Goal: Task Accomplishment & Management: Manage account settings

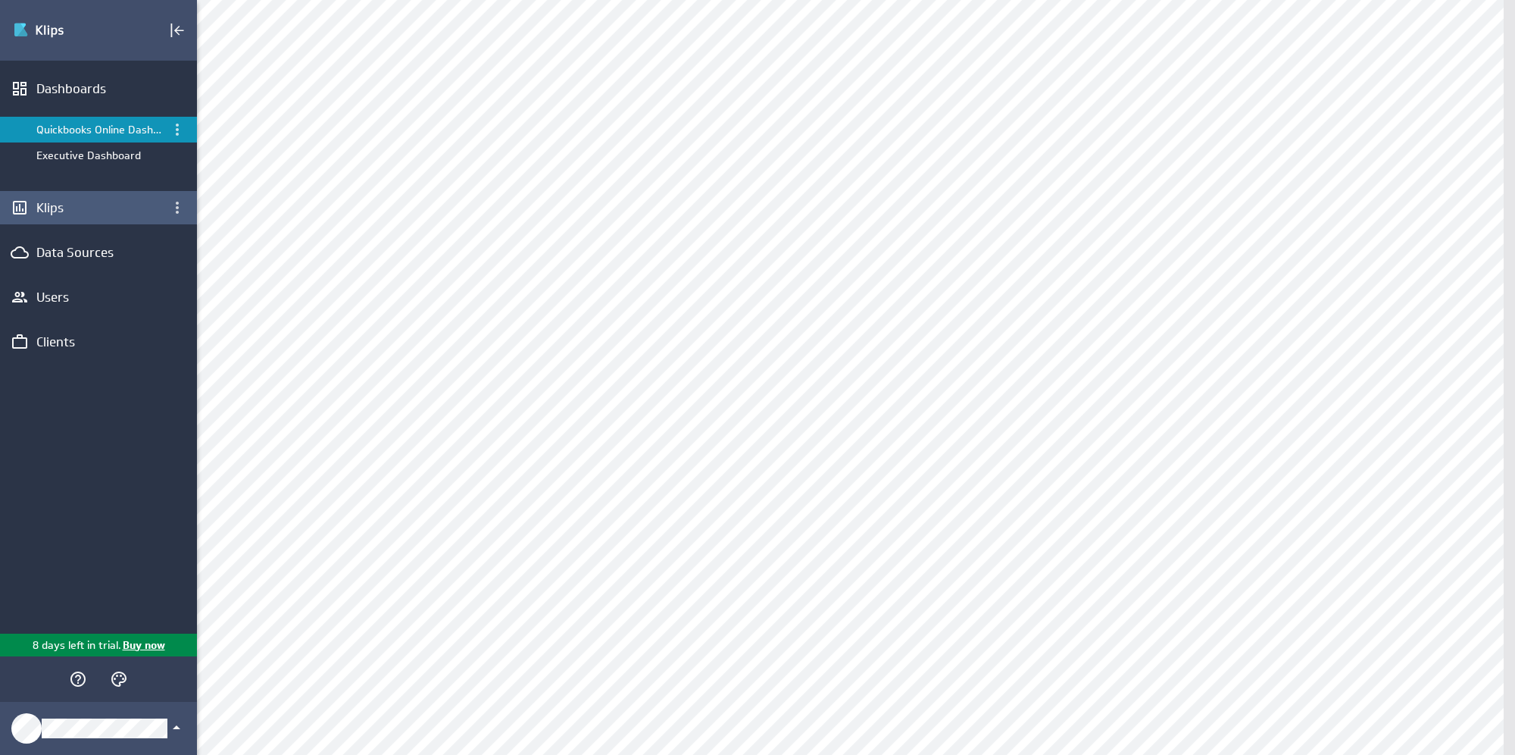
click at [50, 204] on div "Klips" at bounding box center [98, 207] width 124 height 17
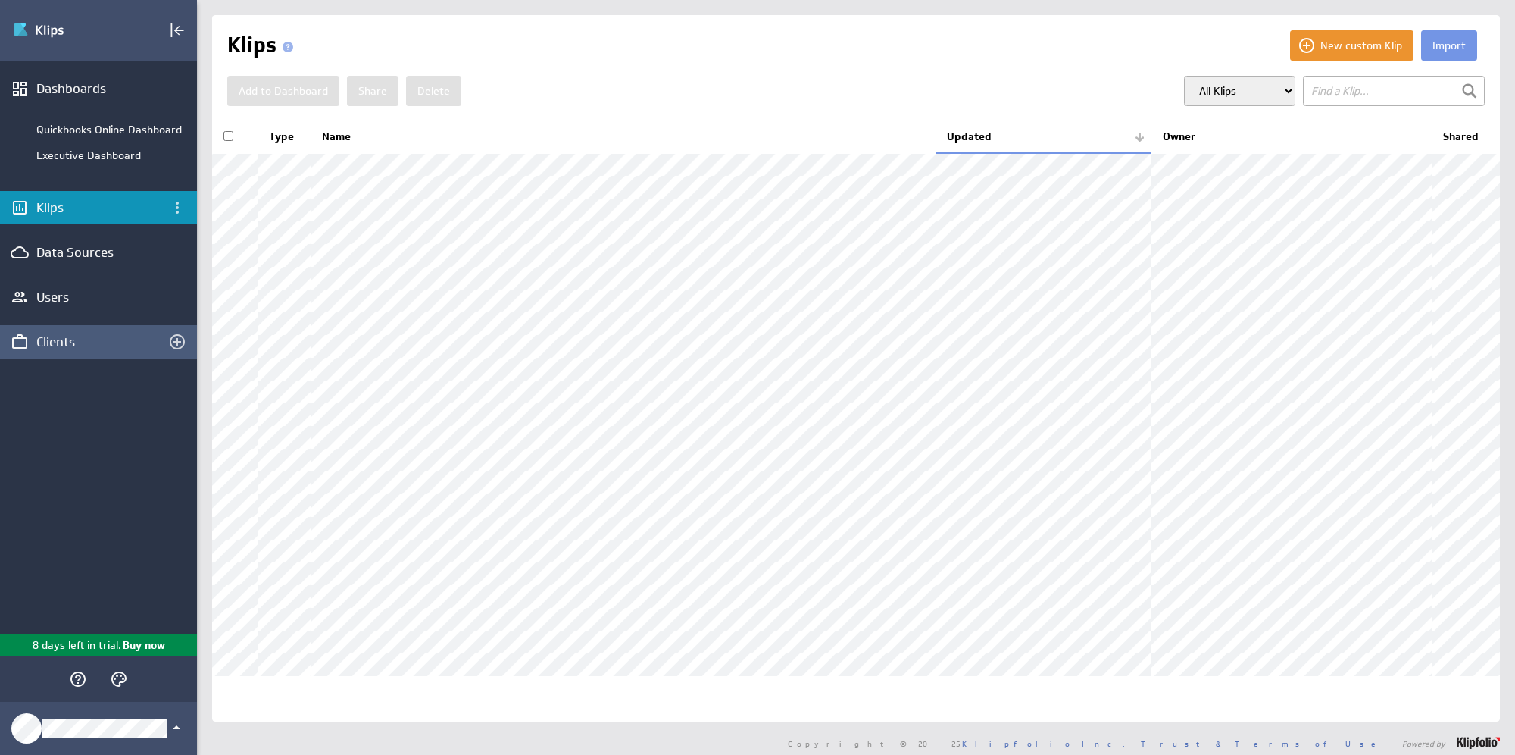
click at [51, 345] on div "Clients" at bounding box center [98, 341] width 124 height 17
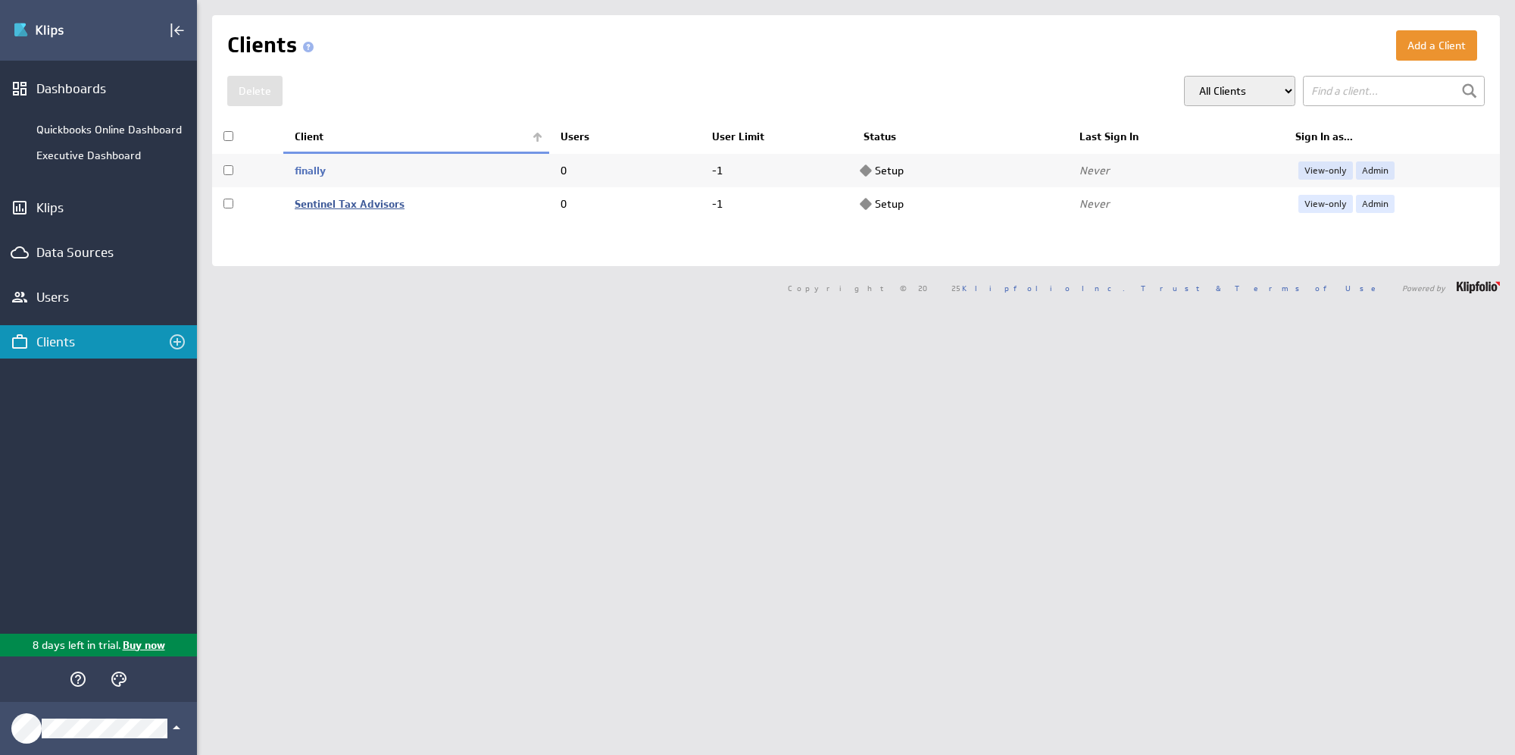
click at [314, 202] on link "Sentinel Tax Advisors" at bounding box center [350, 204] width 110 height 14
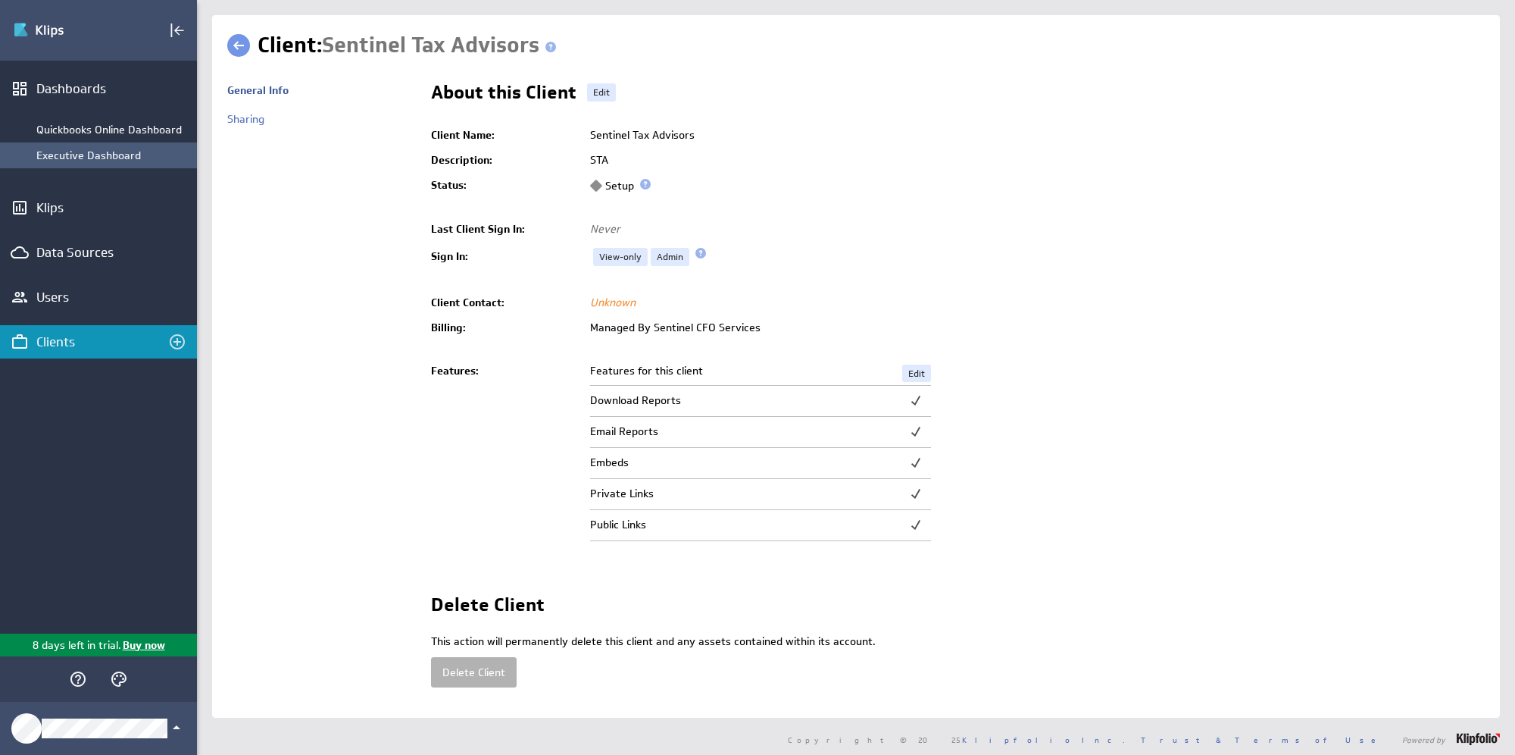
click at [69, 152] on div "Executive Dashboard" at bounding box center [112, 156] width 153 height 14
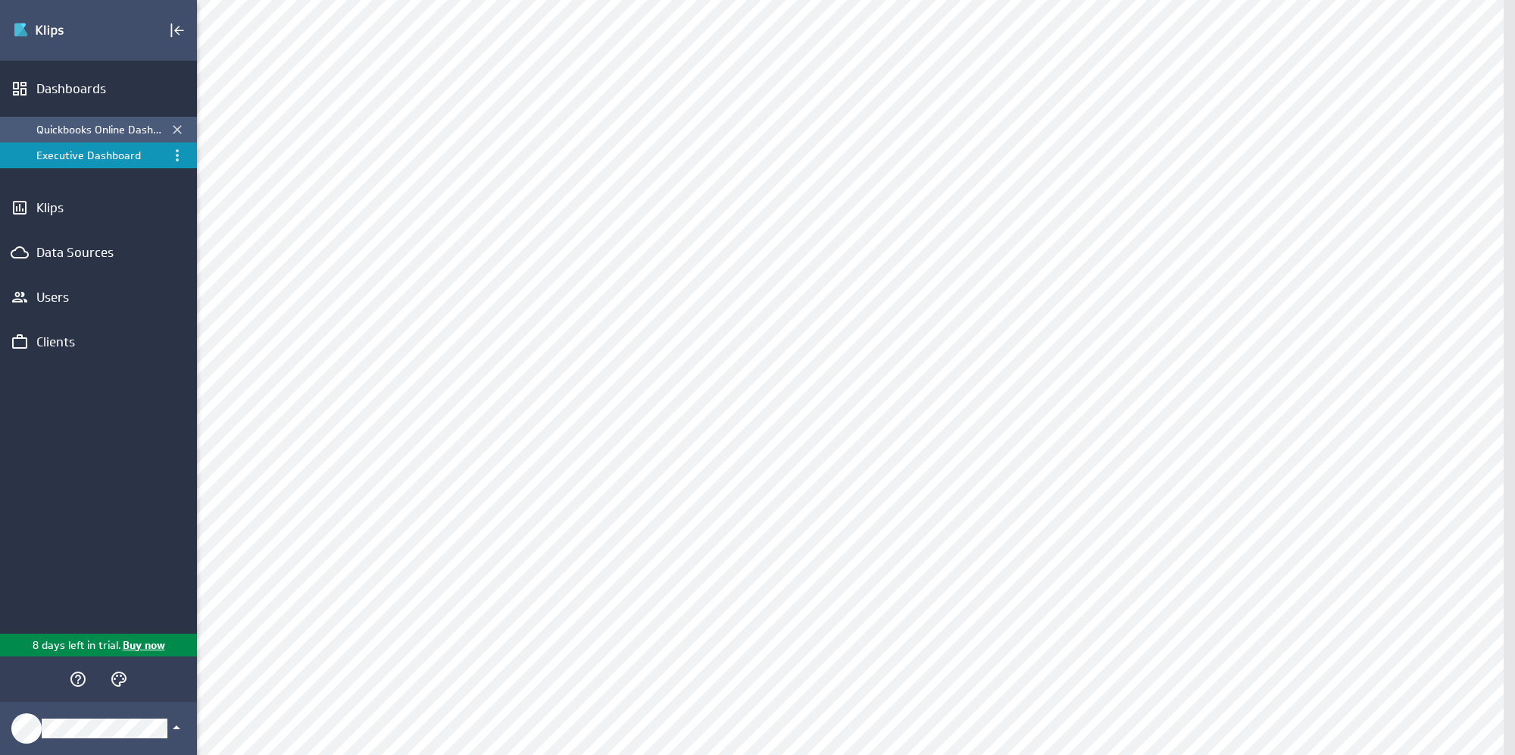
click at [104, 129] on div "Quickbooks Online Dashboard" at bounding box center [99, 130] width 127 height 14
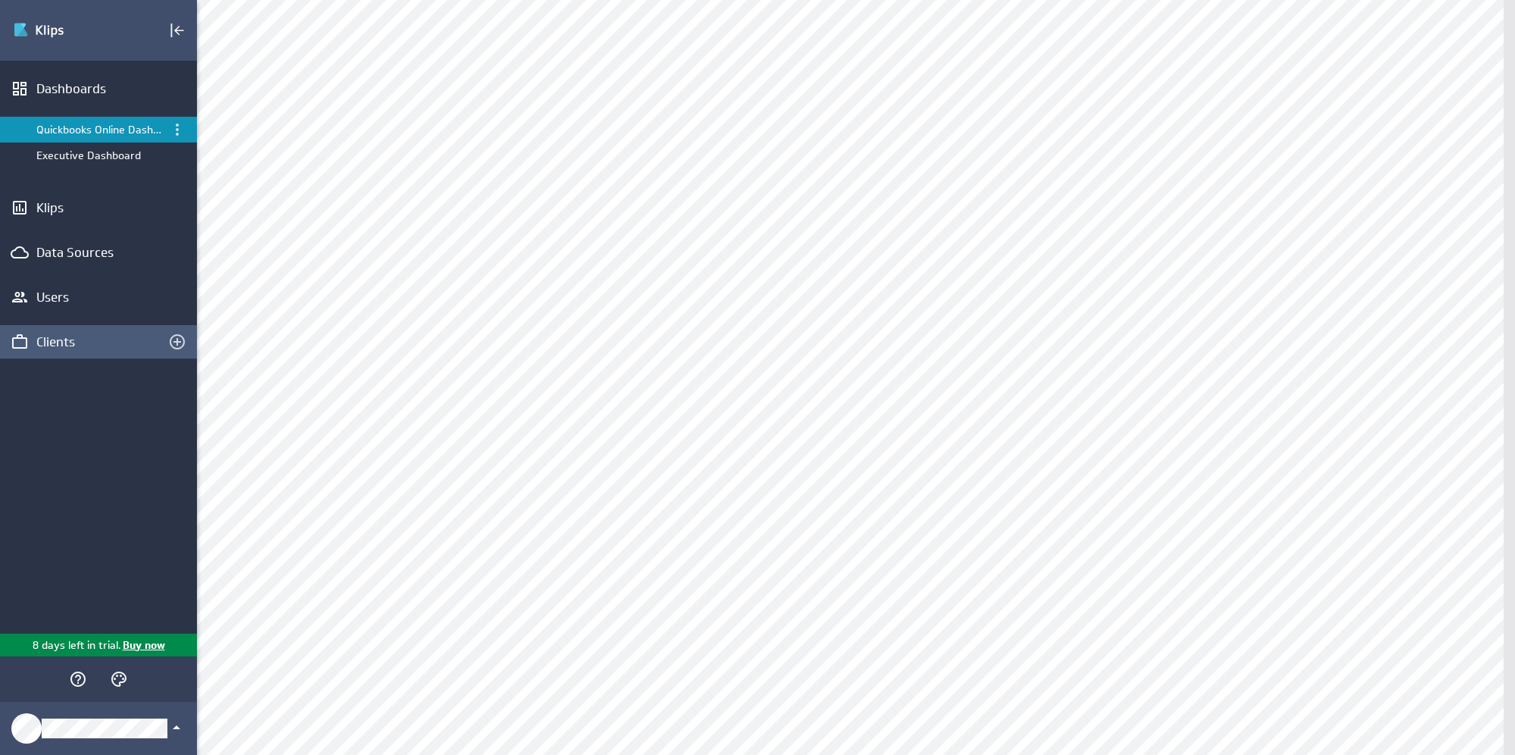
click at [79, 342] on div "Clients" at bounding box center [98, 341] width 124 height 17
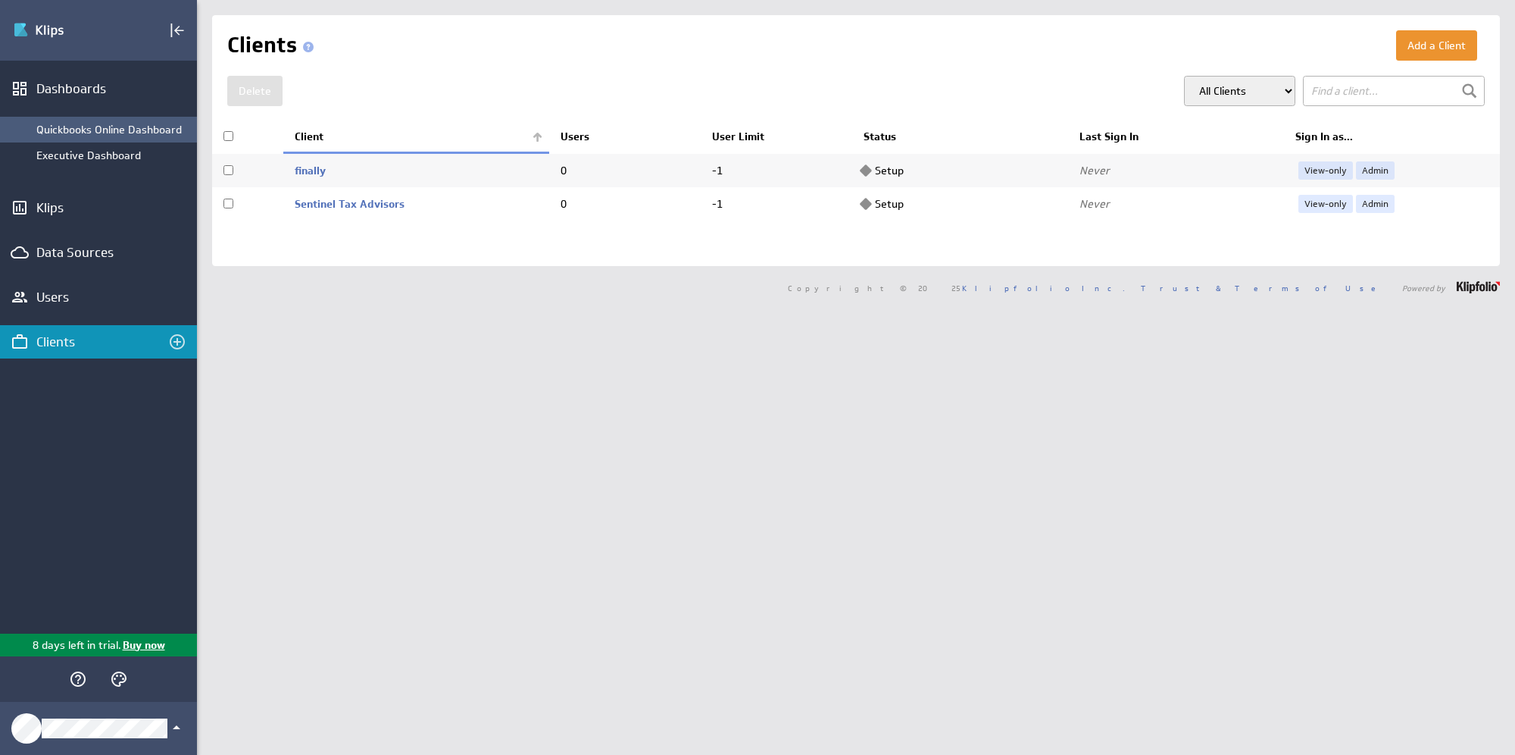
click at [81, 130] on div "Quickbooks Online Dashboard" at bounding box center [112, 130] width 153 height 14
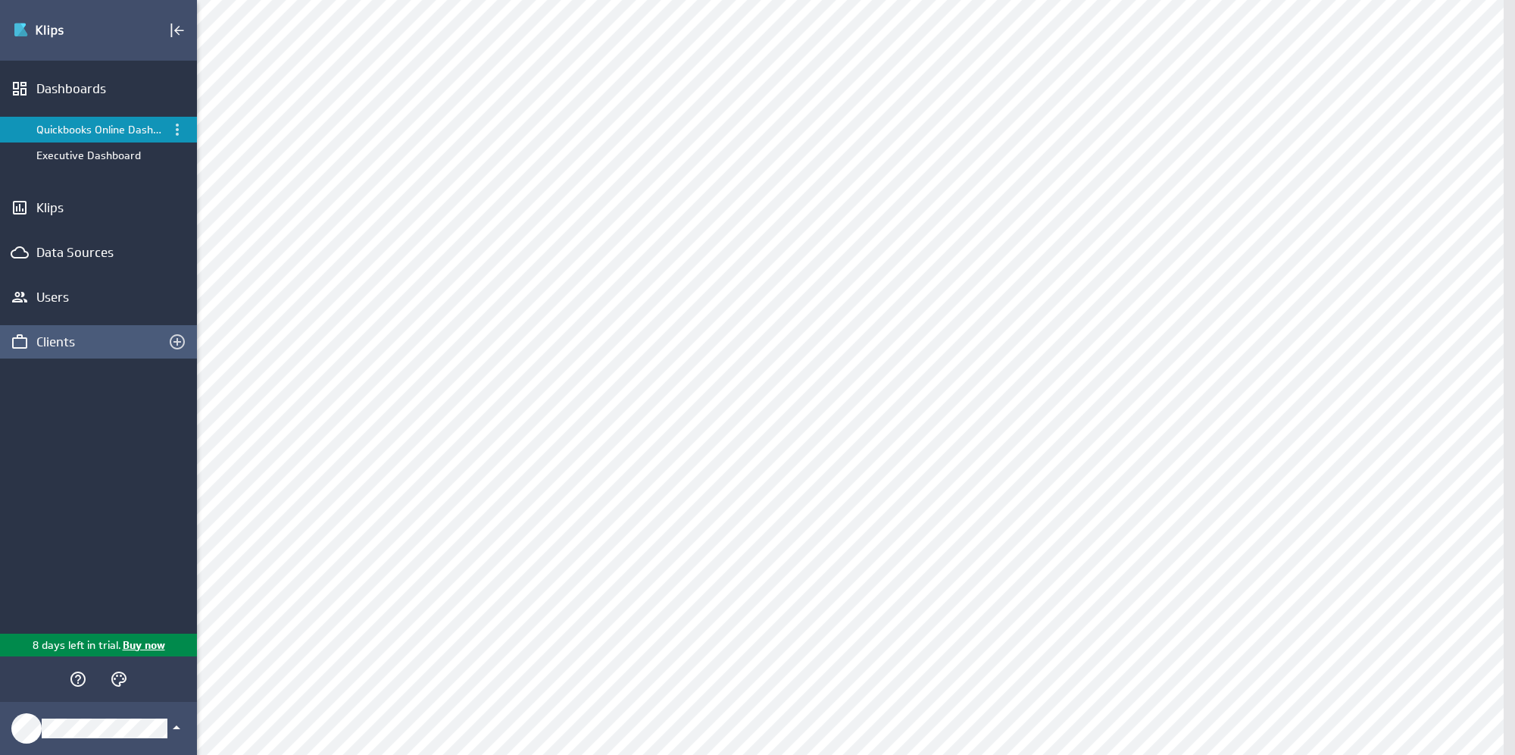
click at [51, 341] on div "Clients" at bounding box center [98, 341] width 124 height 17
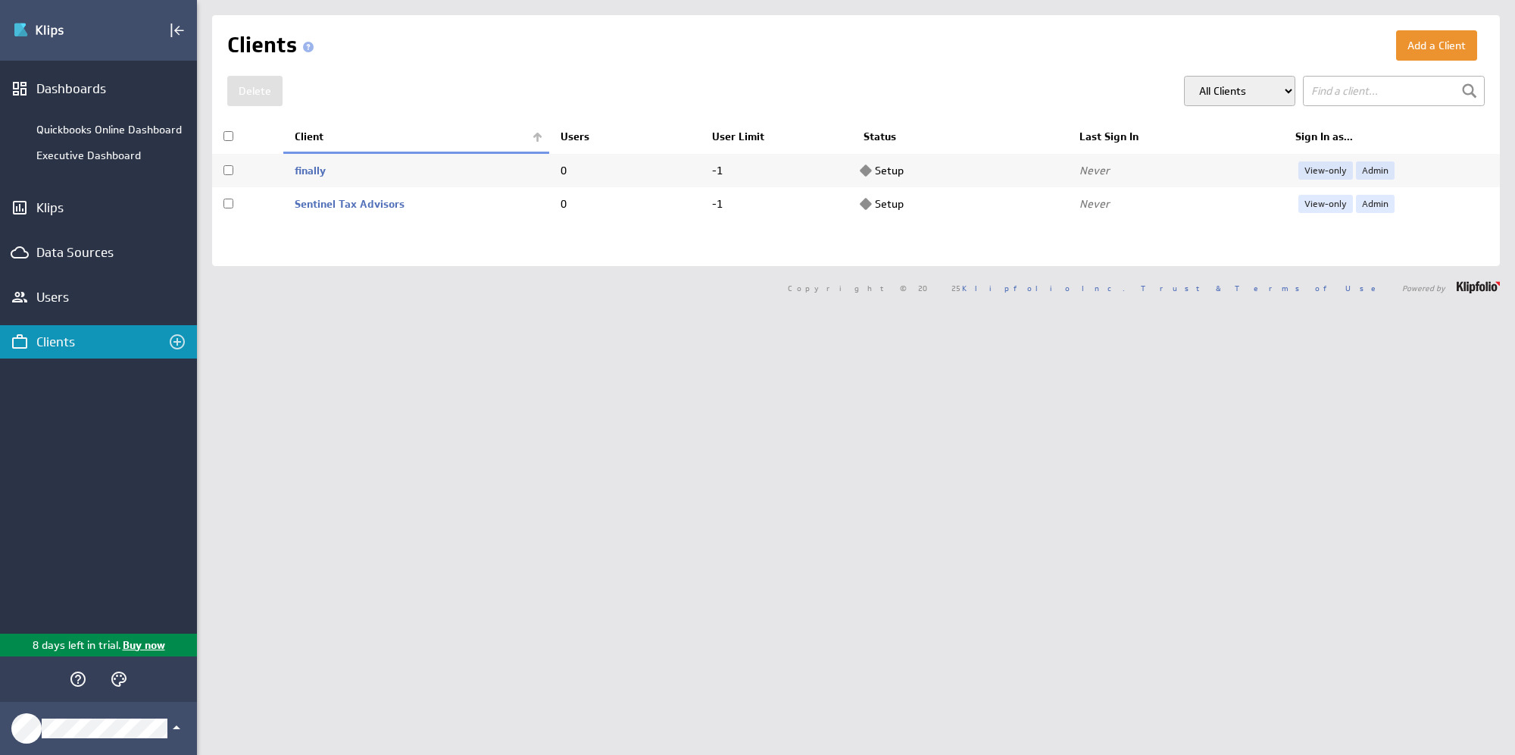
click at [1282, 89] on select "All Clients My Clients Group: Default" at bounding box center [1239, 91] width 111 height 30
click at [60, 131] on div "Quickbooks Online Dashboard" at bounding box center [112, 130] width 153 height 14
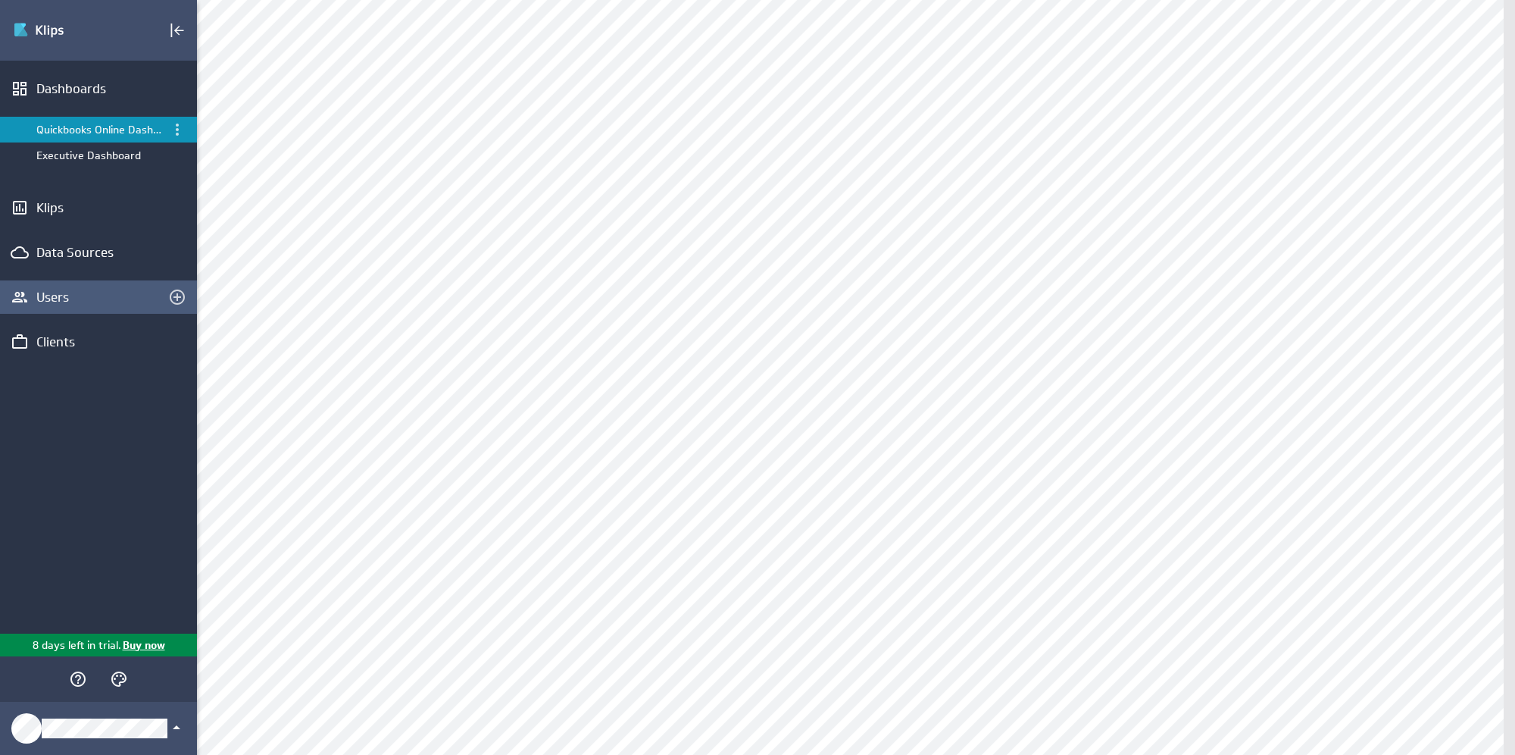
click at [46, 298] on div "Users" at bounding box center [98, 297] width 124 height 17
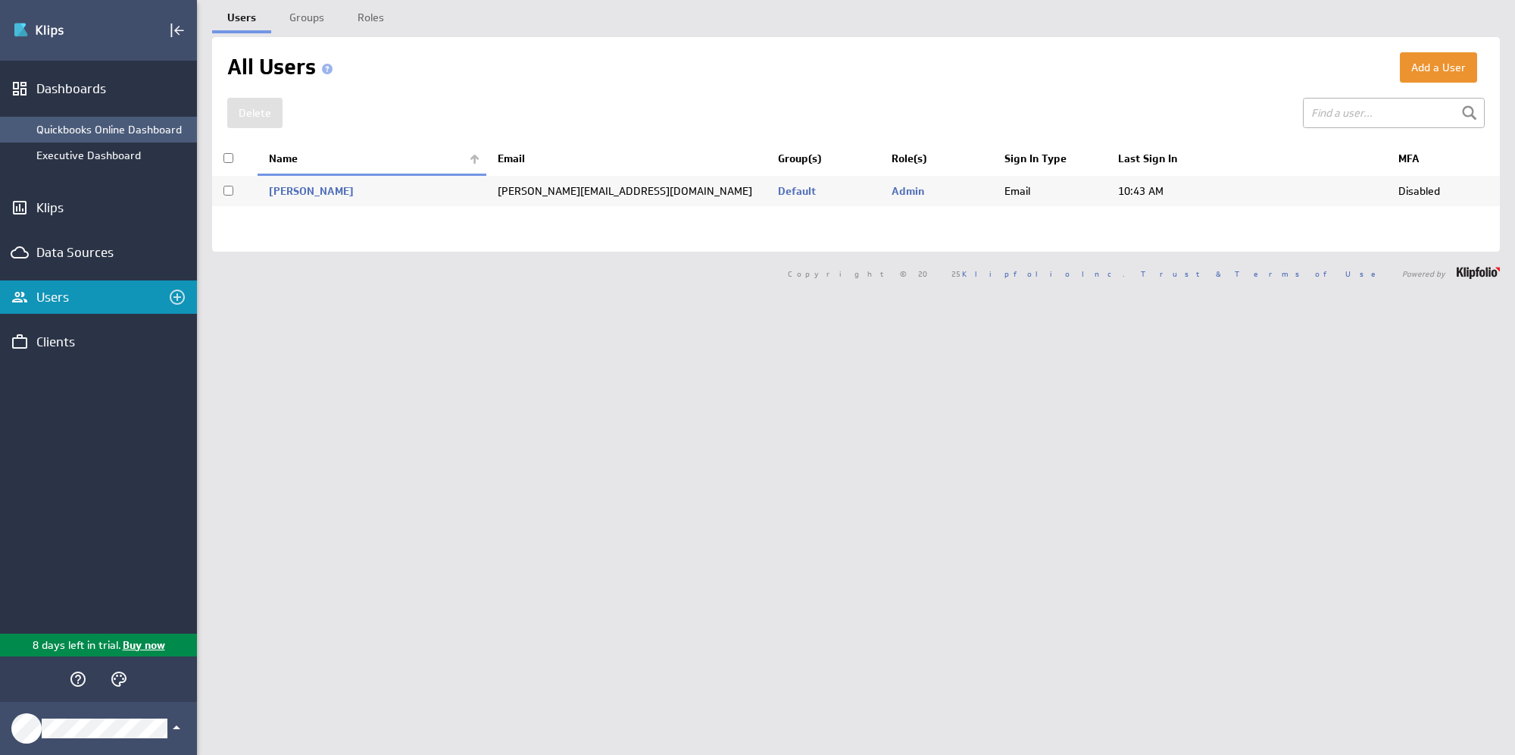
click at [45, 130] on div "Quickbooks Online Dashboard" at bounding box center [112, 130] width 153 height 14
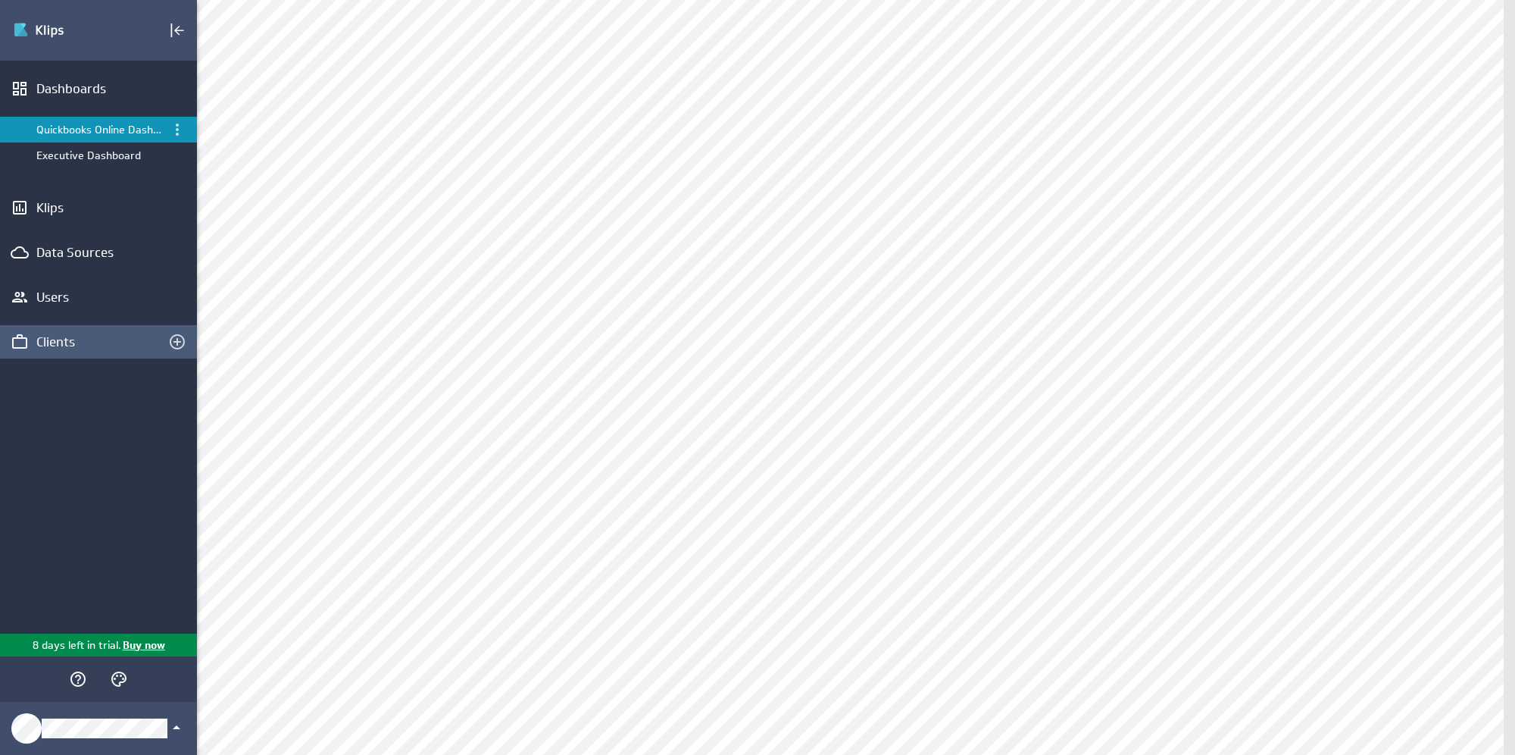
click at [54, 343] on div "Clients" at bounding box center [98, 341] width 124 height 17
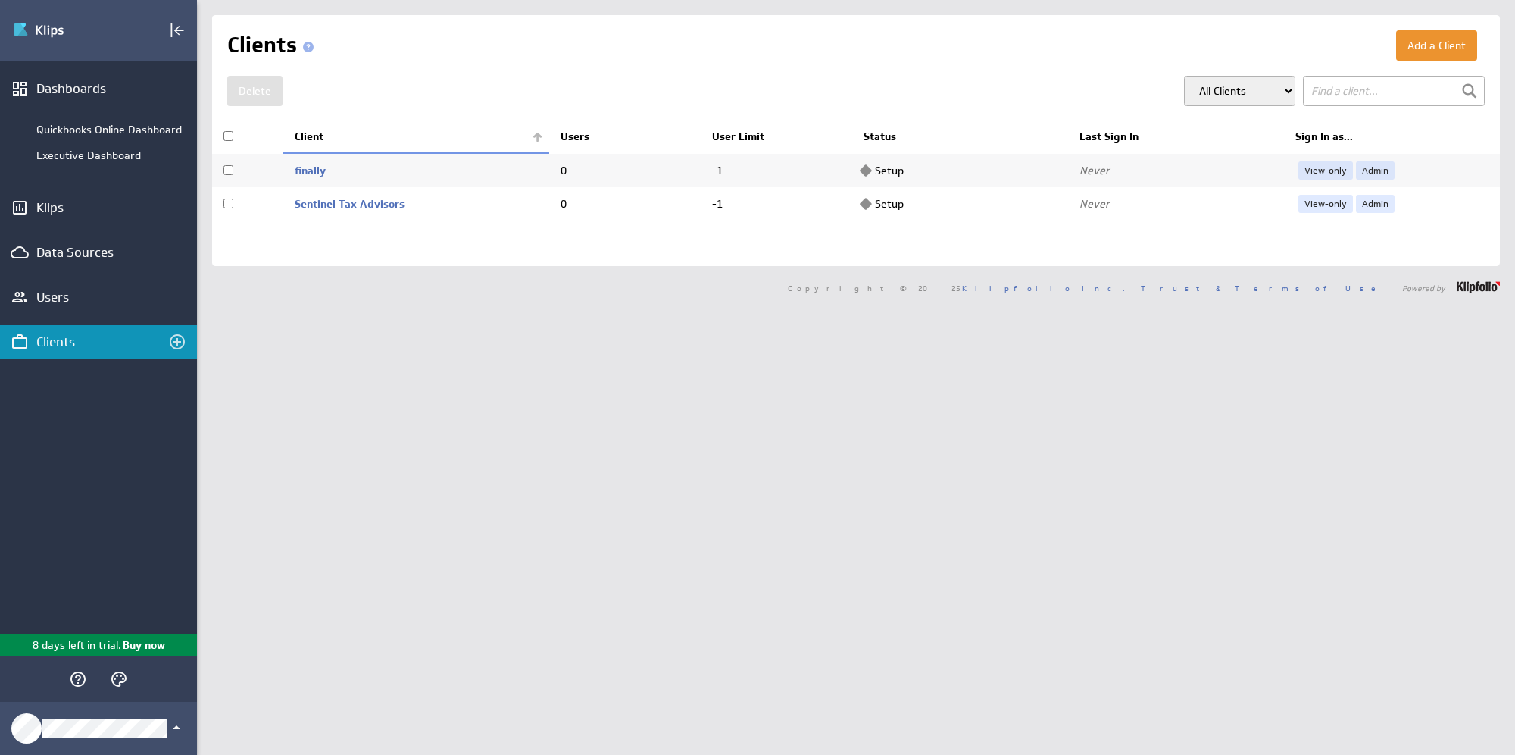
click at [227, 205] on input "checkbox" at bounding box center [229, 204] width 10 height 10
checkbox input "true"
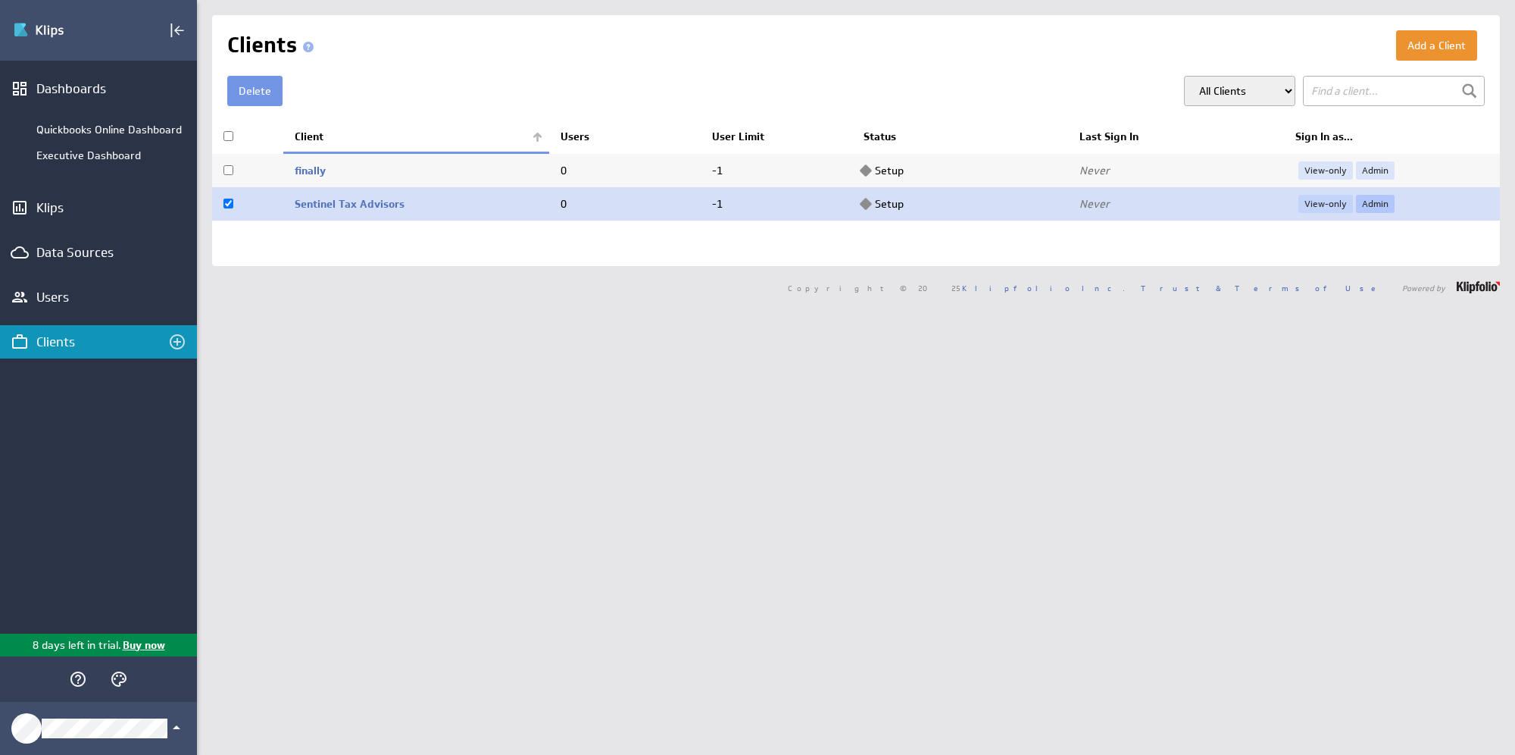
click at [1364, 199] on link "Admin" at bounding box center [1375, 204] width 39 height 18
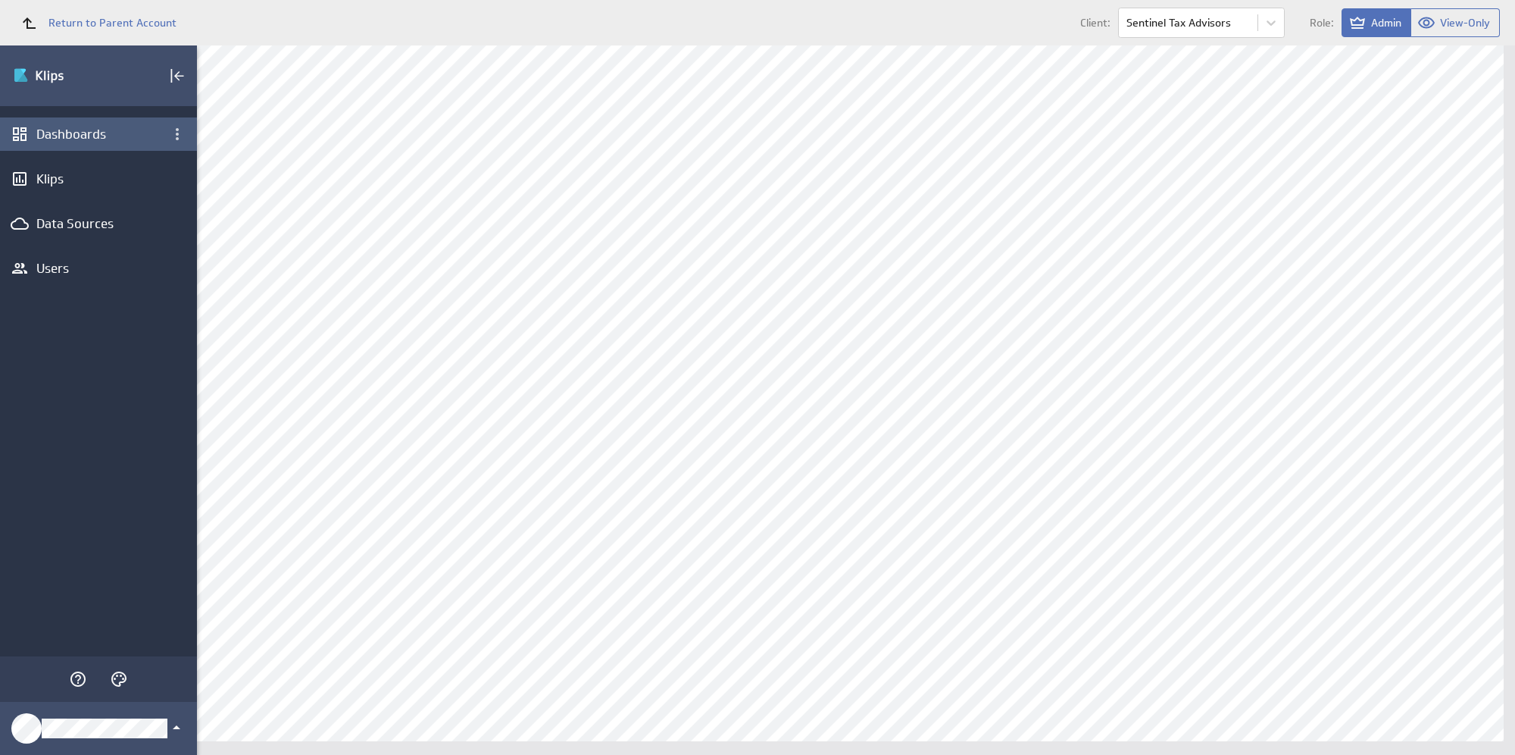
click at [65, 139] on div "Dashboards" at bounding box center [98, 134] width 124 height 17
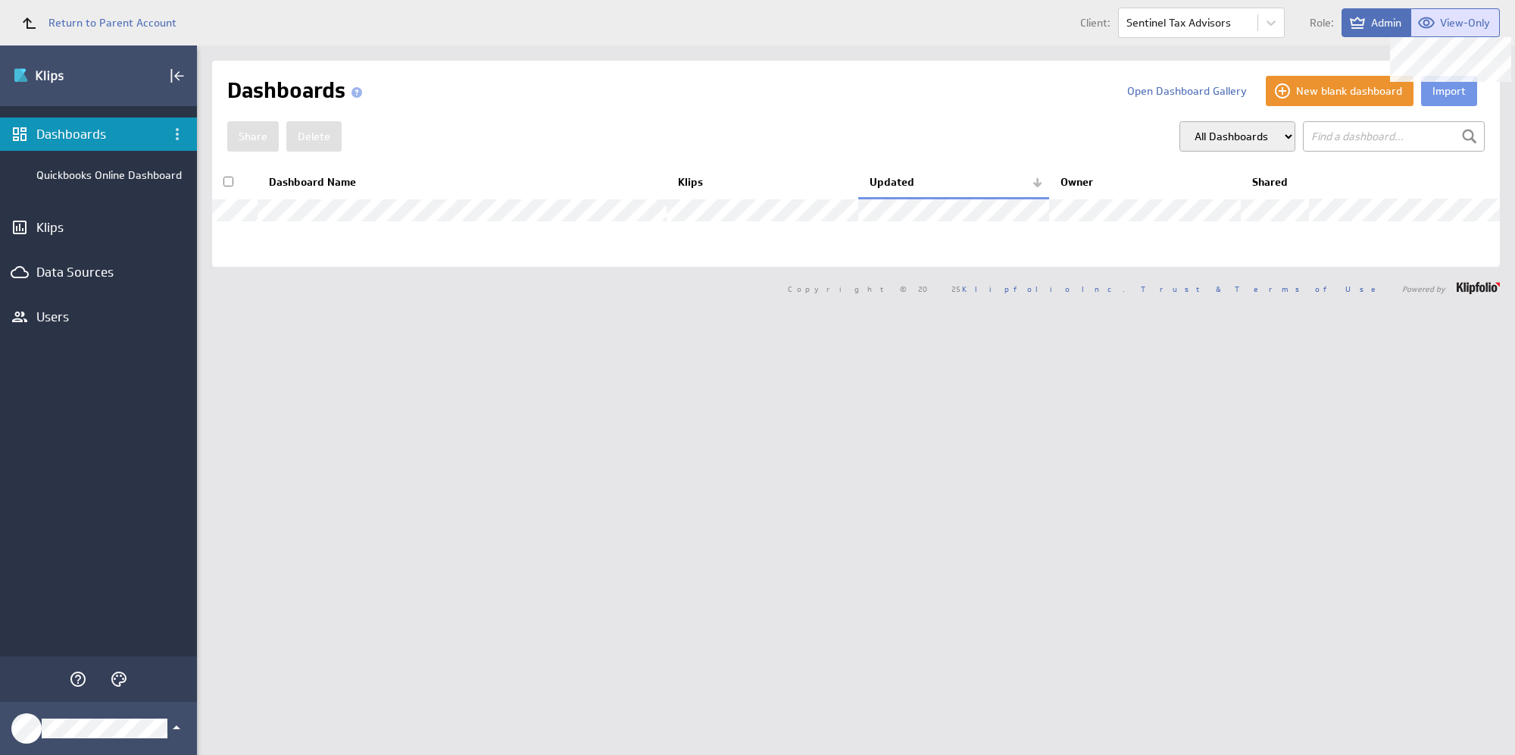
click at [1444, 23] on span "View-Only" at bounding box center [1465, 23] width 50 height 14
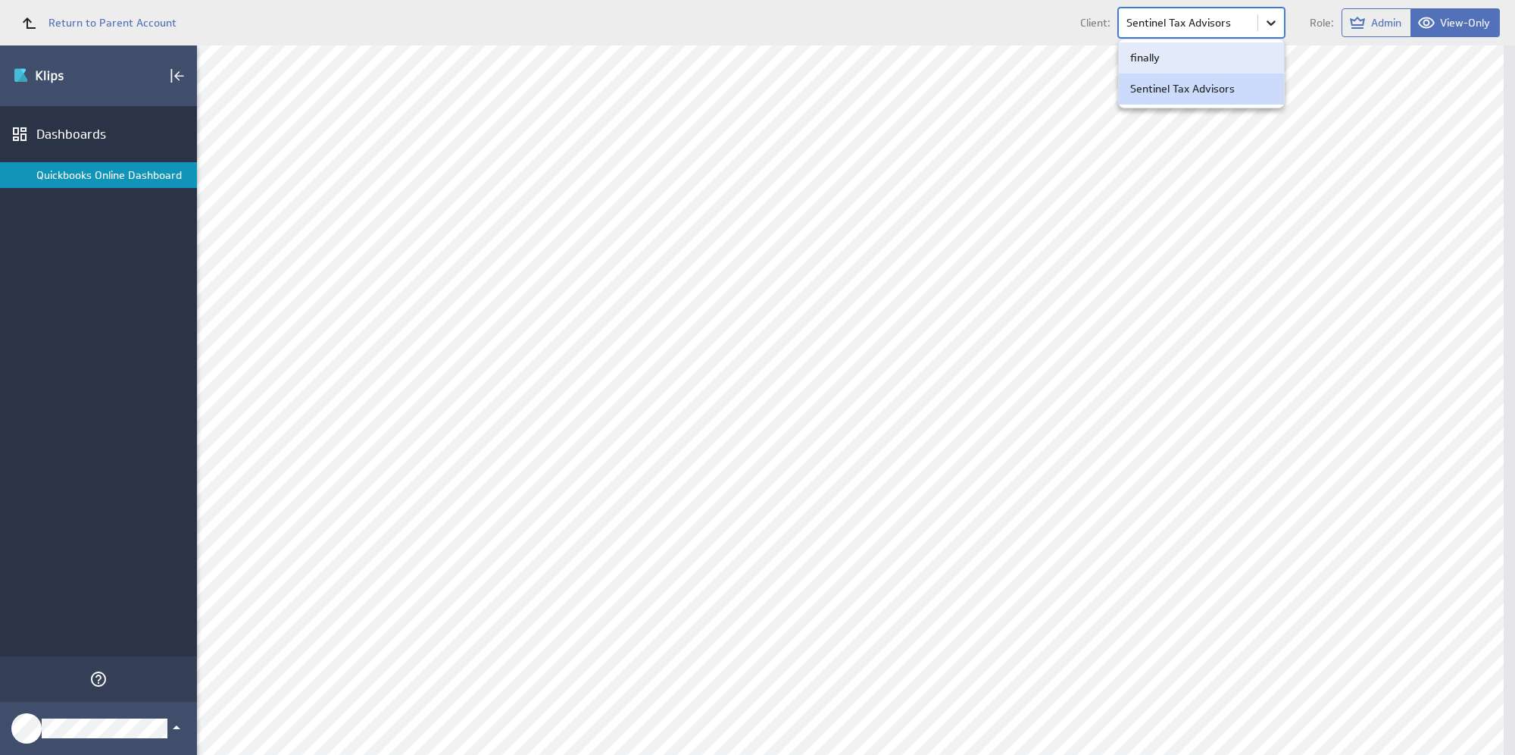
click at [1270, 33] on body "Return to Parent Account Client: option finally focused, 1 of 2. 2 results avai…" at bounding box center [757, 377] width 1515 height 755
click at [1166, 64] on div "finally" at bounding box center [1201, 58] width 142 height 16
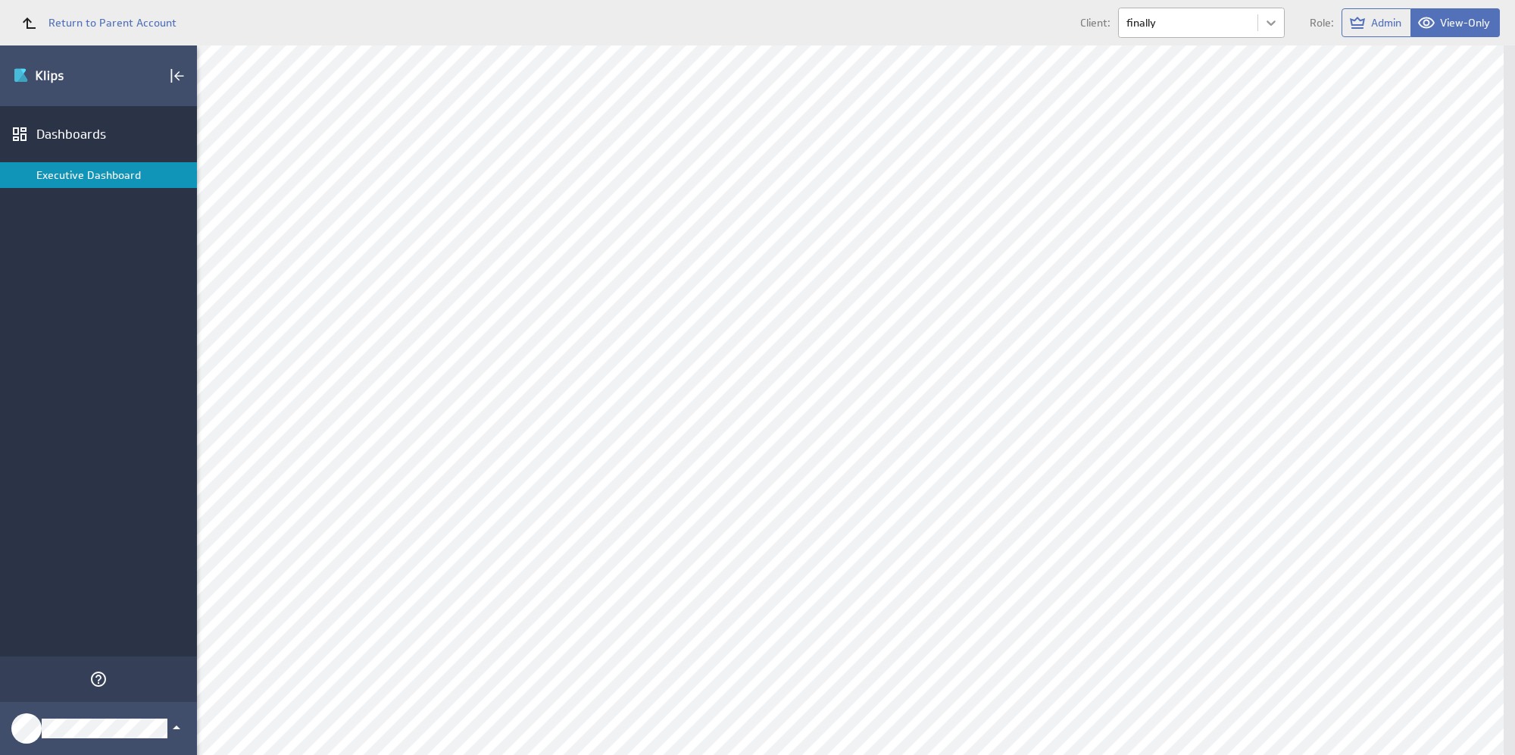
click at [1259, 25] on body "Return to Parent Account Client: finally Role: Admin View-Only (no message) Das…" at bounding box center [757, 377] width 1515 height 755
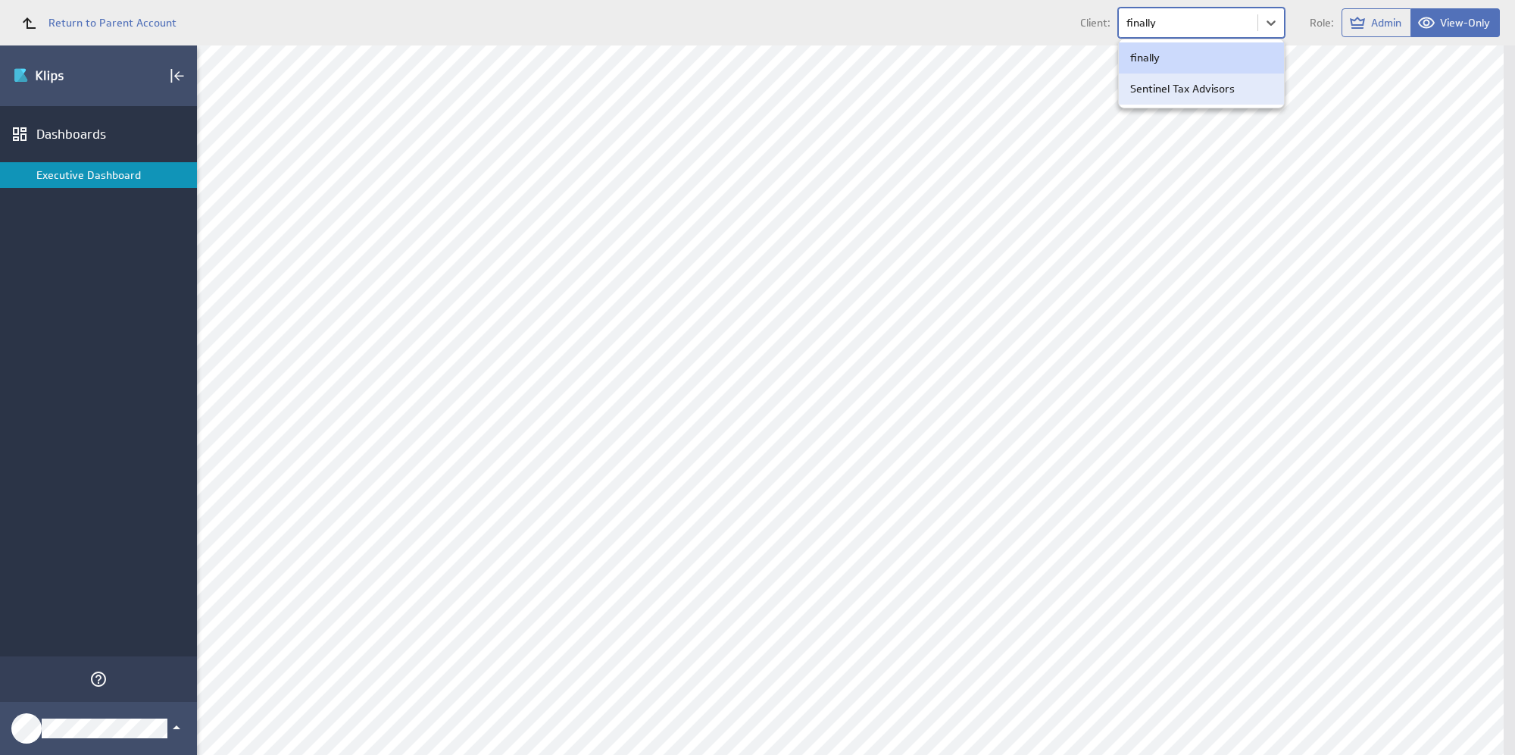
click at [1194, 86] on p "Sentinel Tax Advisors" at bounding box center [1182, 89] width 105 height 16
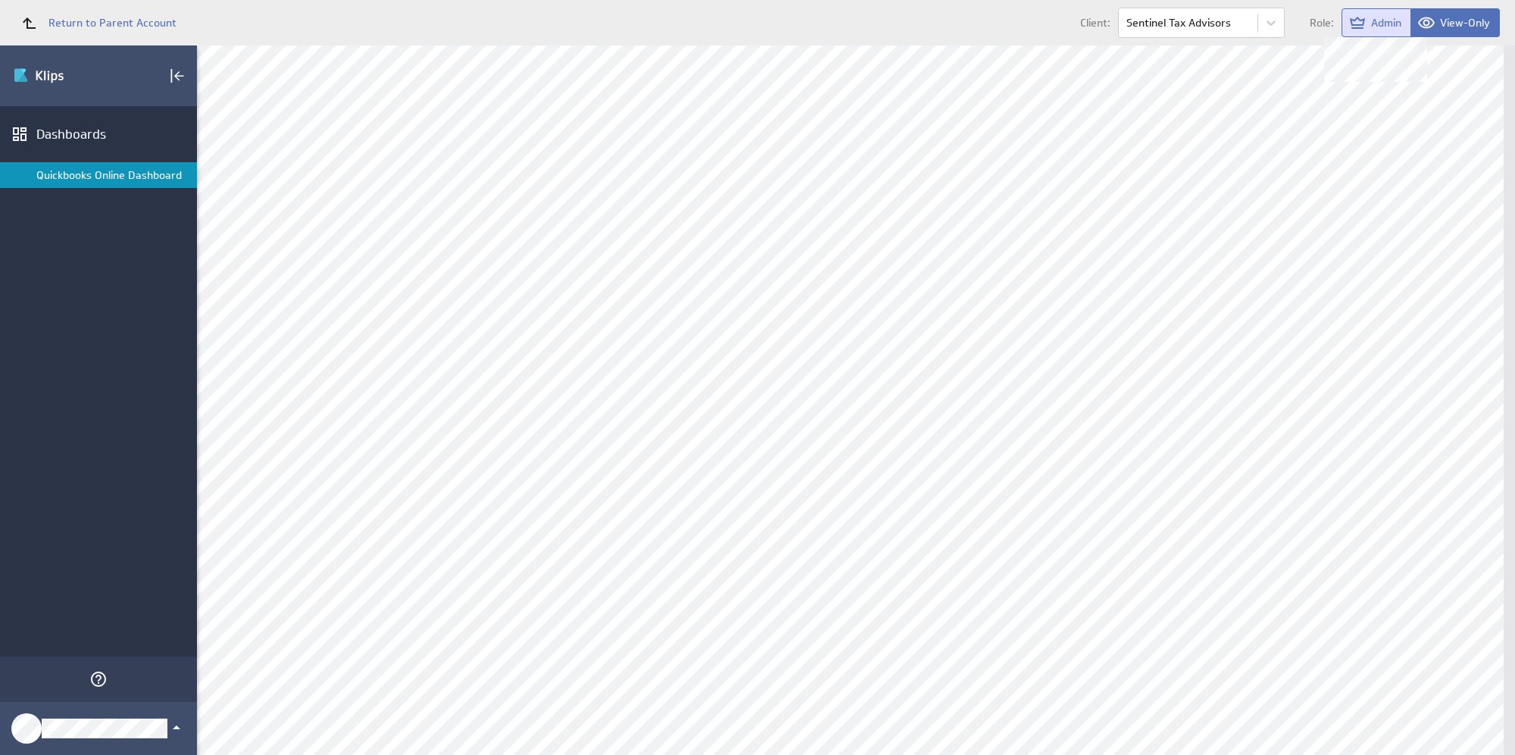
click at [1384, 22] on span "Admin" at bounding box center [1386, 23] width 30 height 14
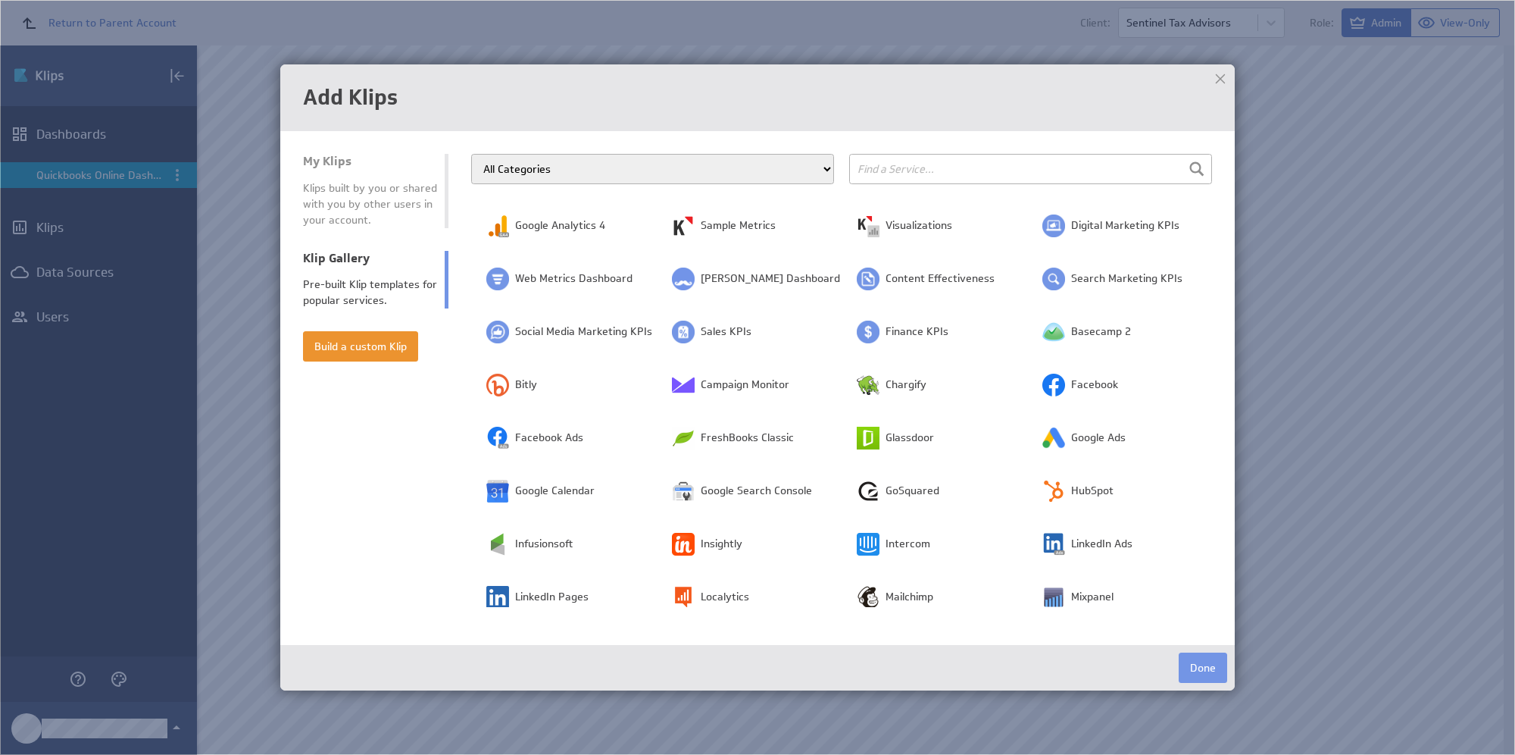
click at [1218, 78] on div at bounding box center [1220, 78] width 23 height 23
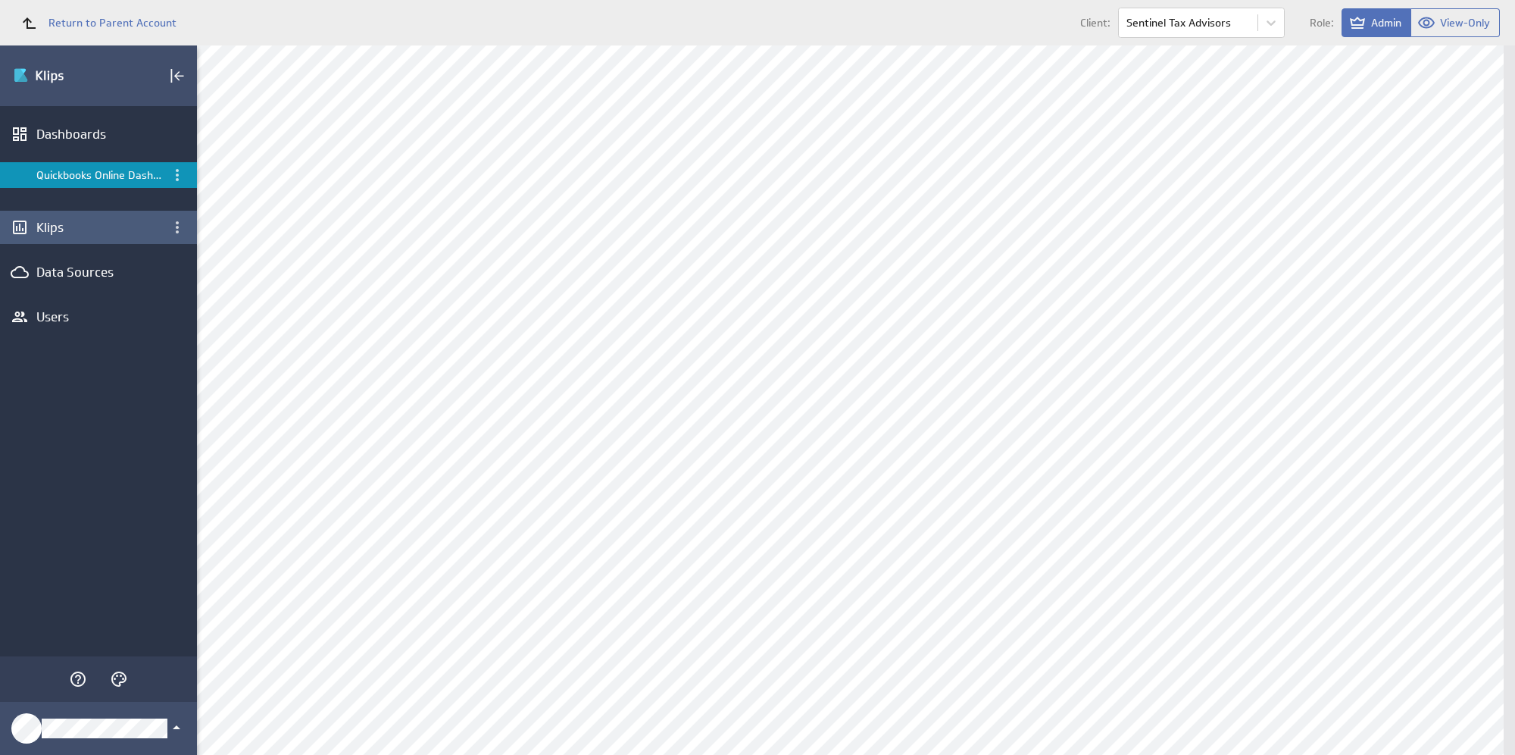
click at [44, 238] on div "Klips" at bounding box center [98, 227] width 197 height 33
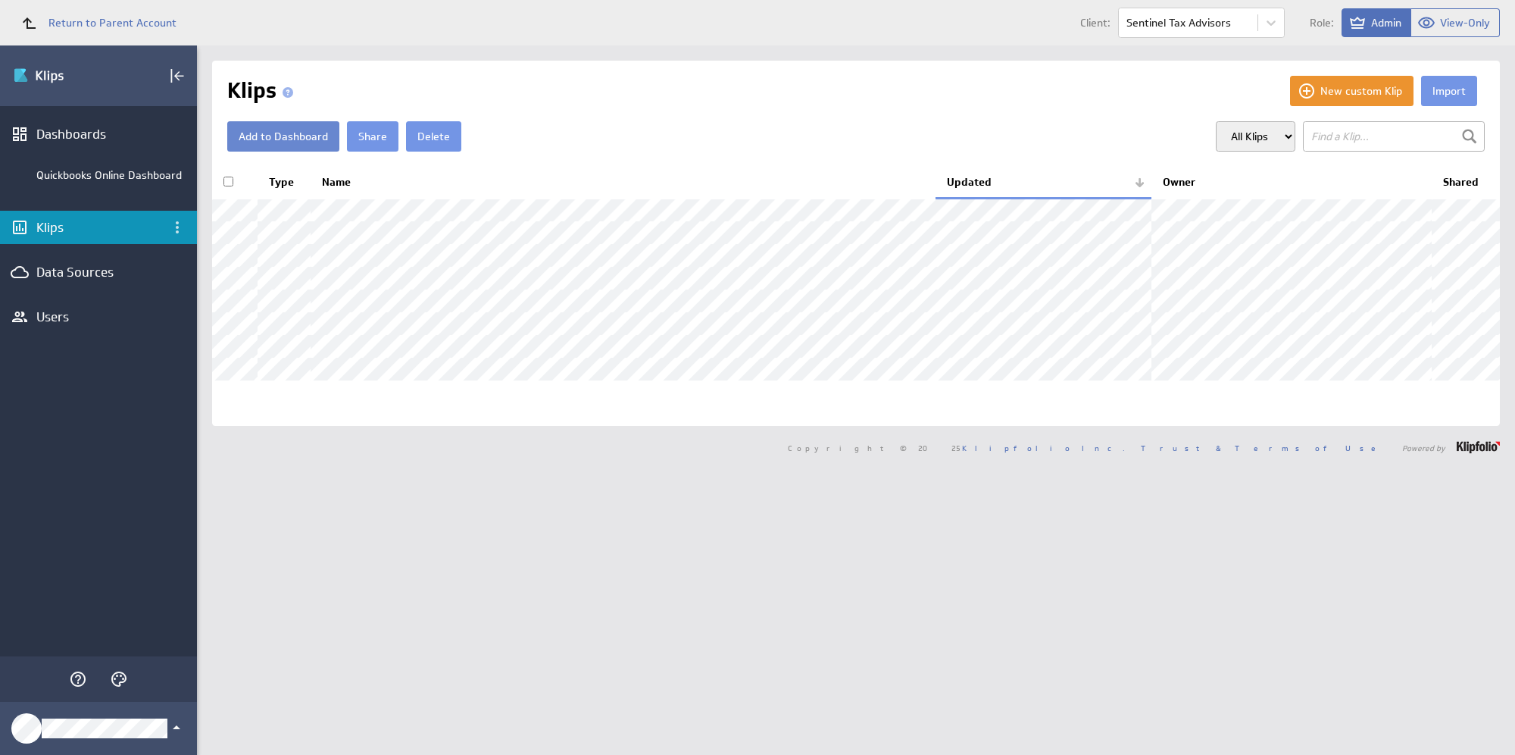
click at [290, 141] on button "Add to Dashboard" at bounding box center [283, 136] width 112 height 30
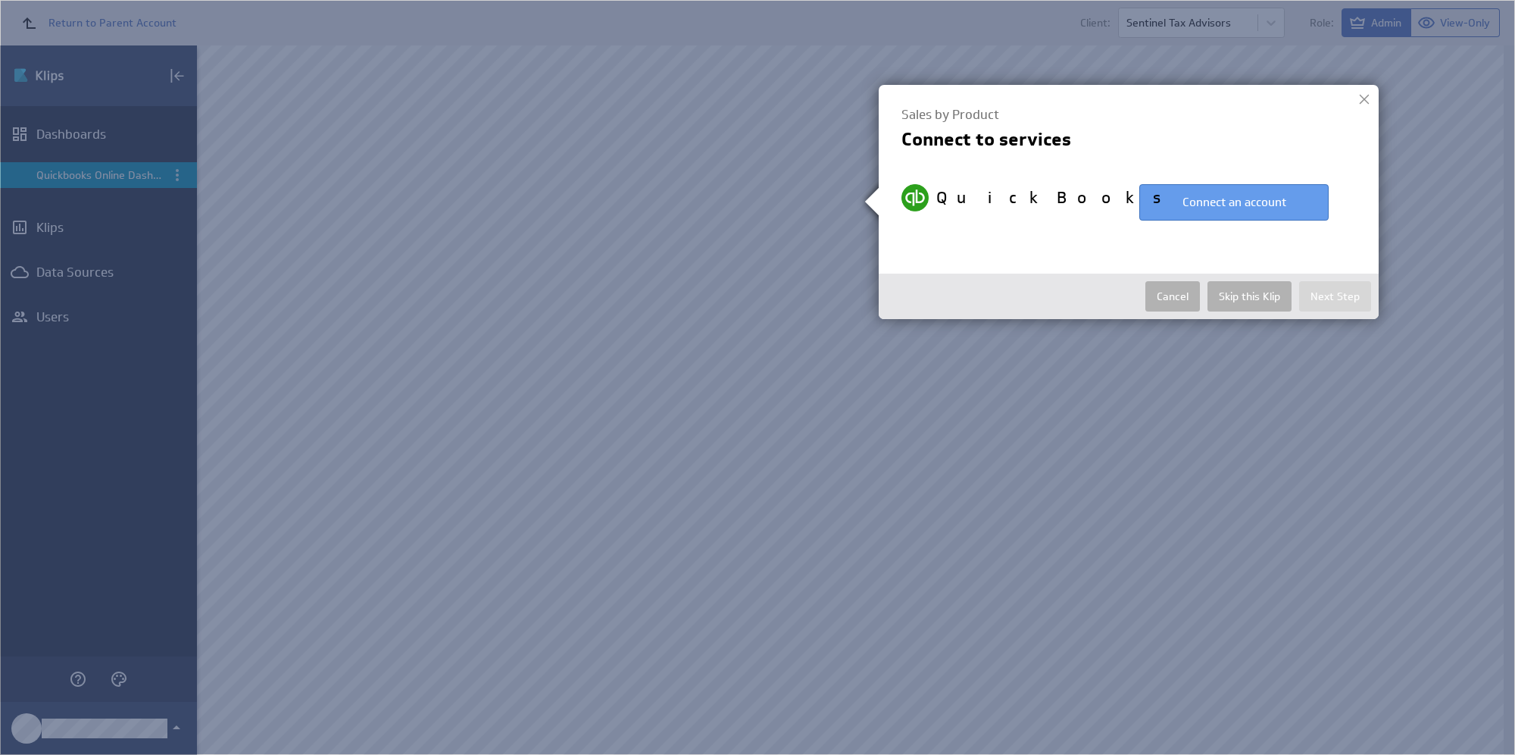
click at [1205, 197] on button "Connect an account" at bounding box center [1234, 202] width 189 height 36
select select "574cf7e3dc7723e01ed20efbc8f3df19"
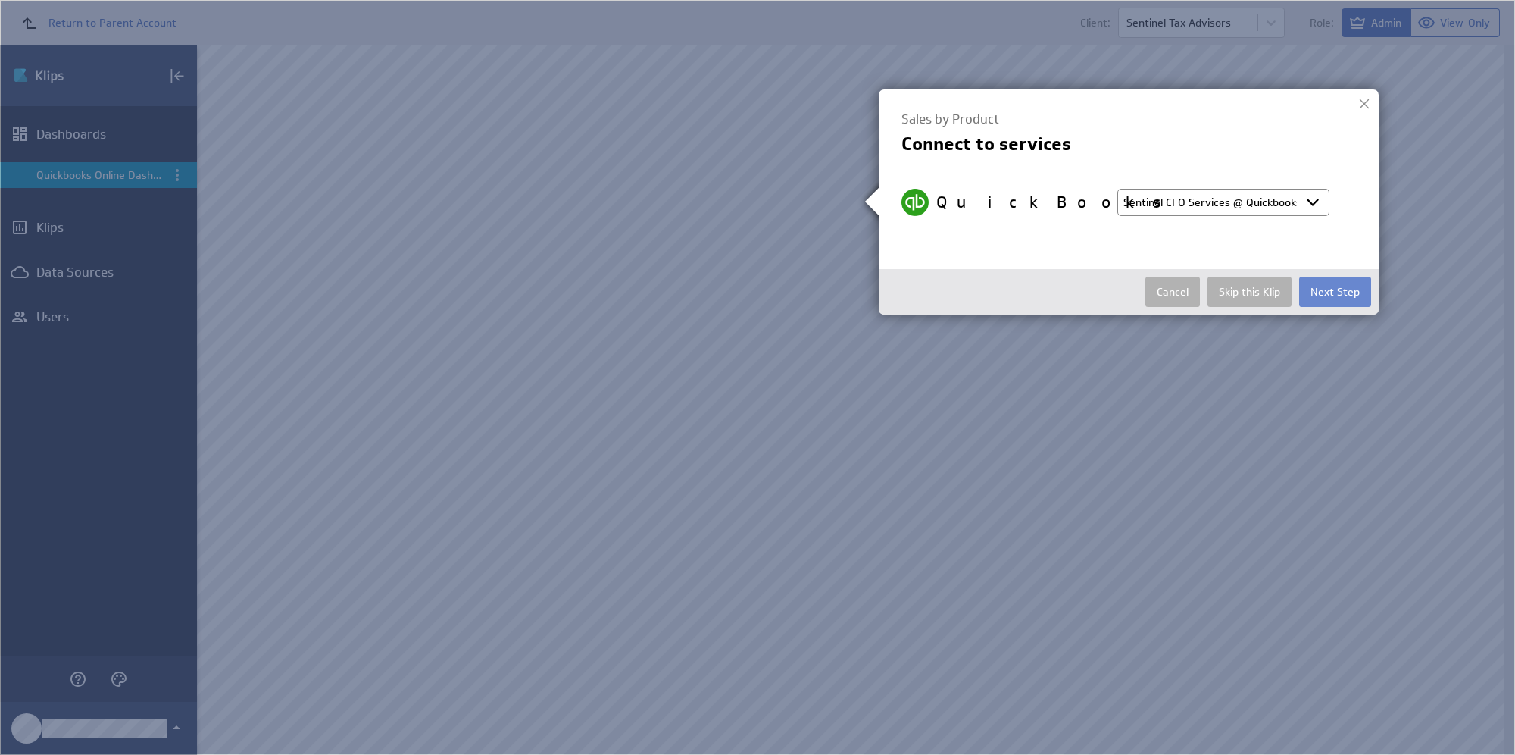
click at [1328, 291] on button "Next Step" at bounding box center [1335, 292] width 72 height 30
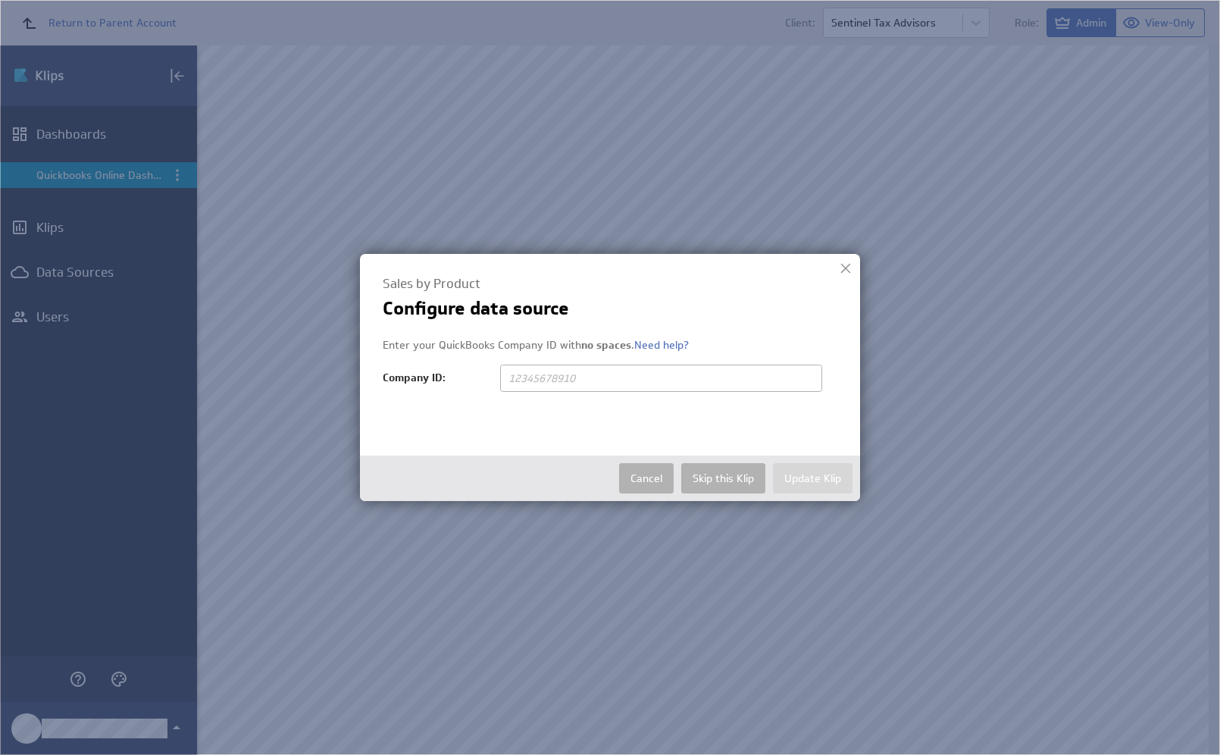
click at [800, 374] on input "text" at bounding box center [661, 377] width 322 height 27
paste input "123145710511179"
type input "123145710511179"
click at [794, 472] on button "Update Klip" at bounding box center [813, 478] width 80 height 30
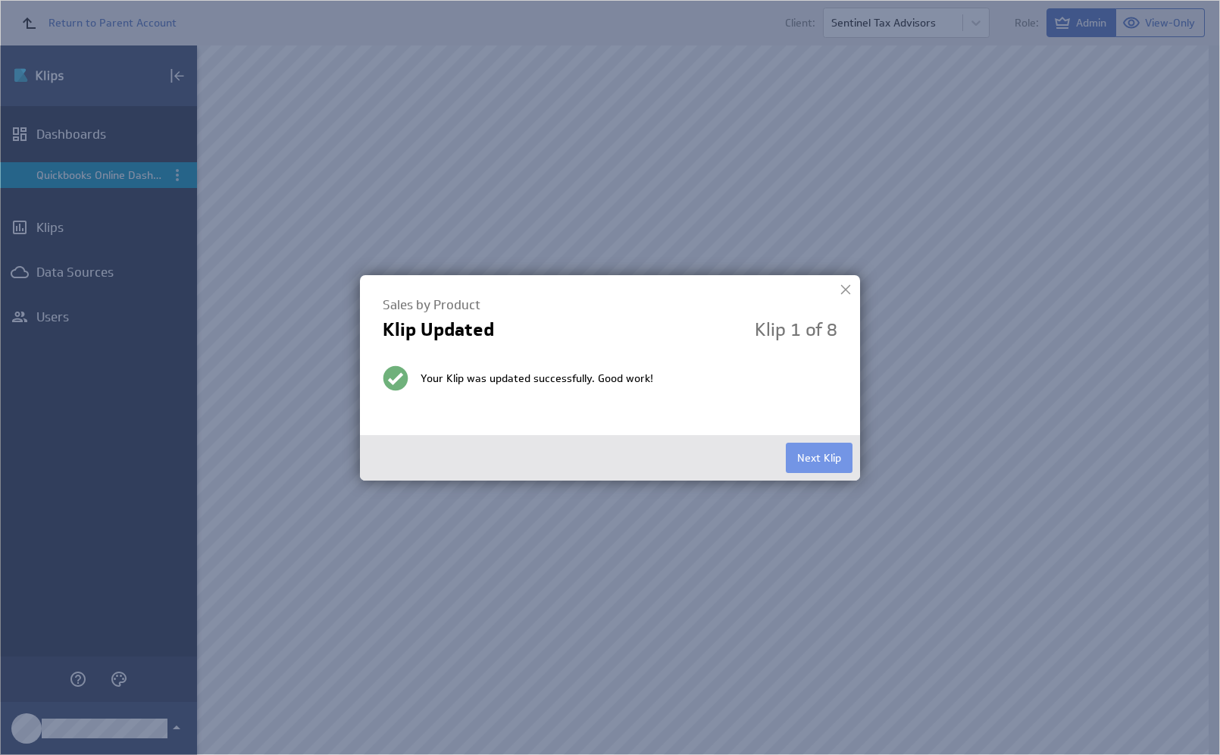
click at [783, 460] on td "Next Klip" at bounding box center [609, 457] width 485 height 30
click at [793, 459] on button "Next Klip" at bounding box center [819, 457] width 67 height 30
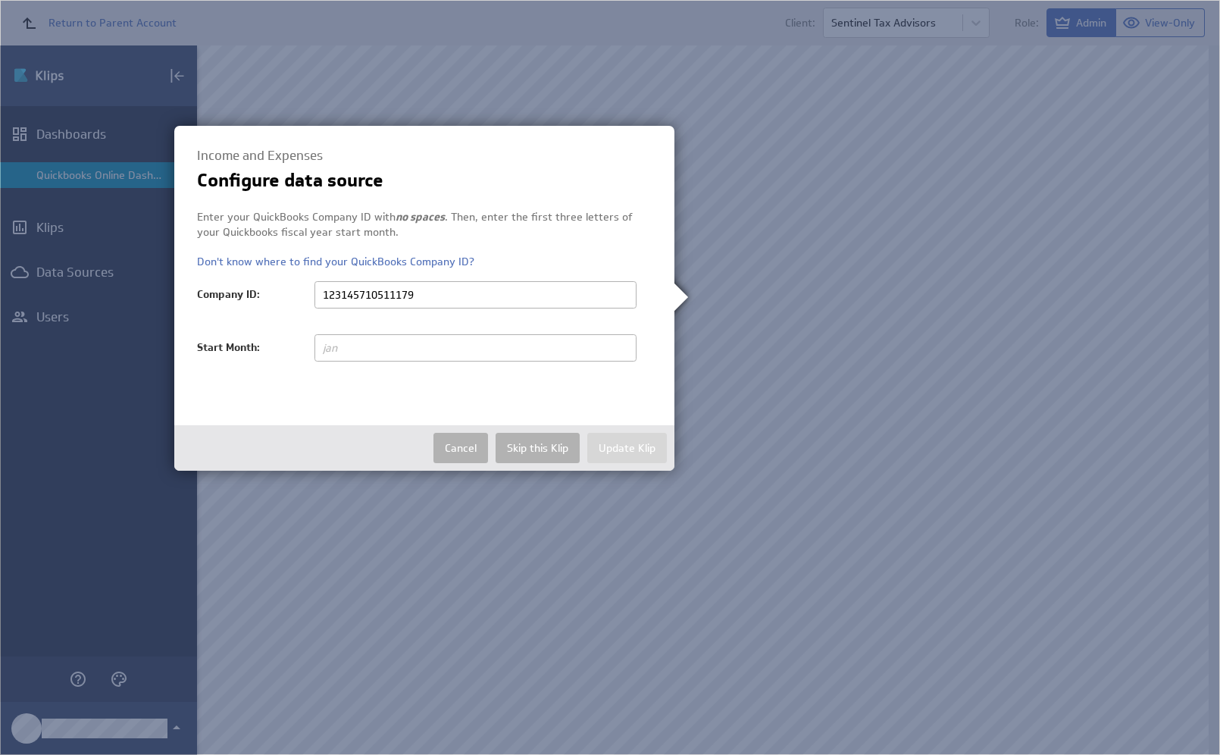
click at [376, 349] on input "text" at bounding box center [475, 347] width 322 height 27
type input "jan"
click at [615, 449] on button "Update Klip" at bounding box center [627, 448] width 80 height 30
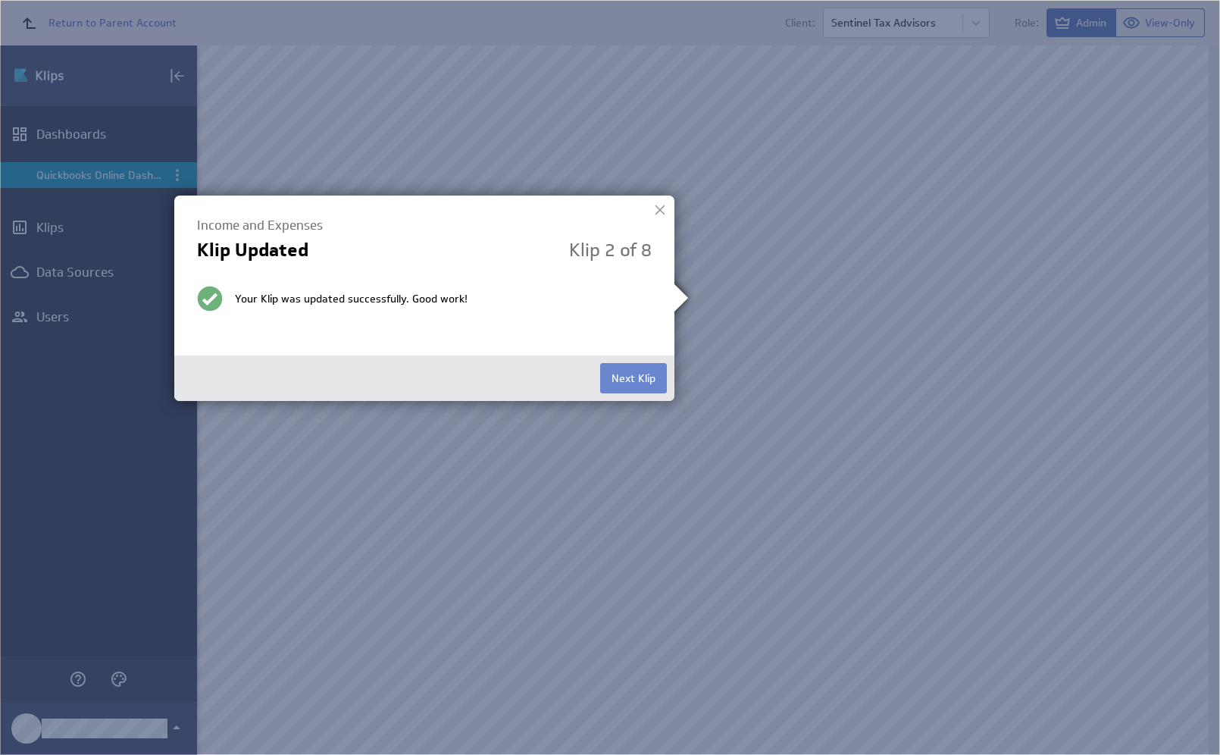
click at [638, 379] on button "Next Klip" at bounding box center [633, 378] width 67 height 30
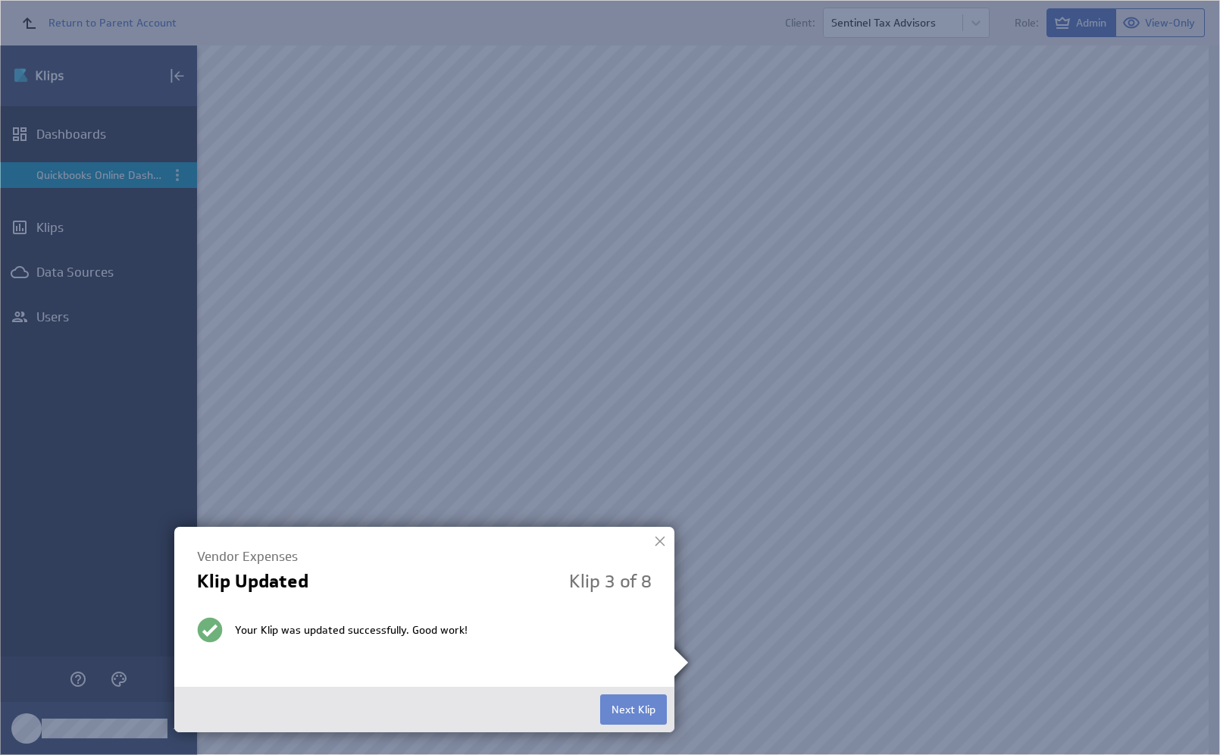
click at [636, 708] on button "Next Klip" at bounding box center [633, 709] width 67 height 30
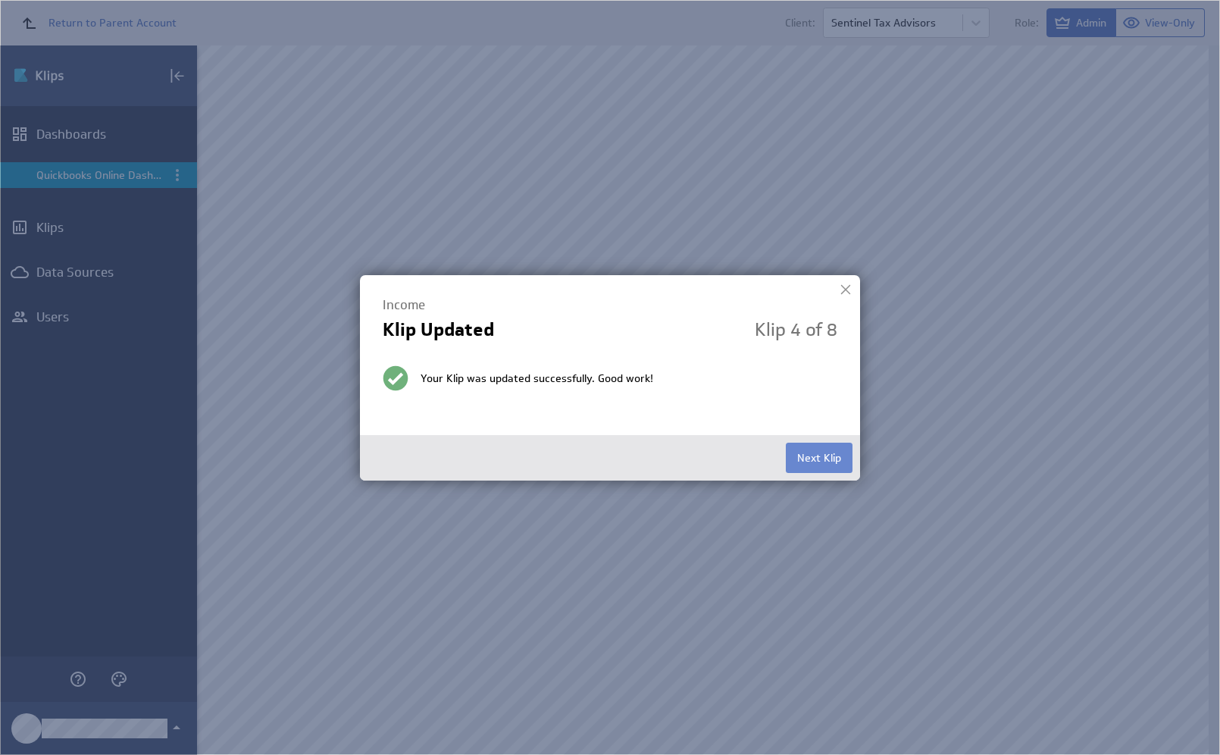
click at [831, 457] on button "Next Klip" at bounding box center [819, 457] width 67 height 30
click at [814, 452] on button "Next Klip" at bounding box center [819, 457] width 67 height 30
click at [797, 457] on button "Next Klip" at bounding box center [819, 457] width 67 height 30
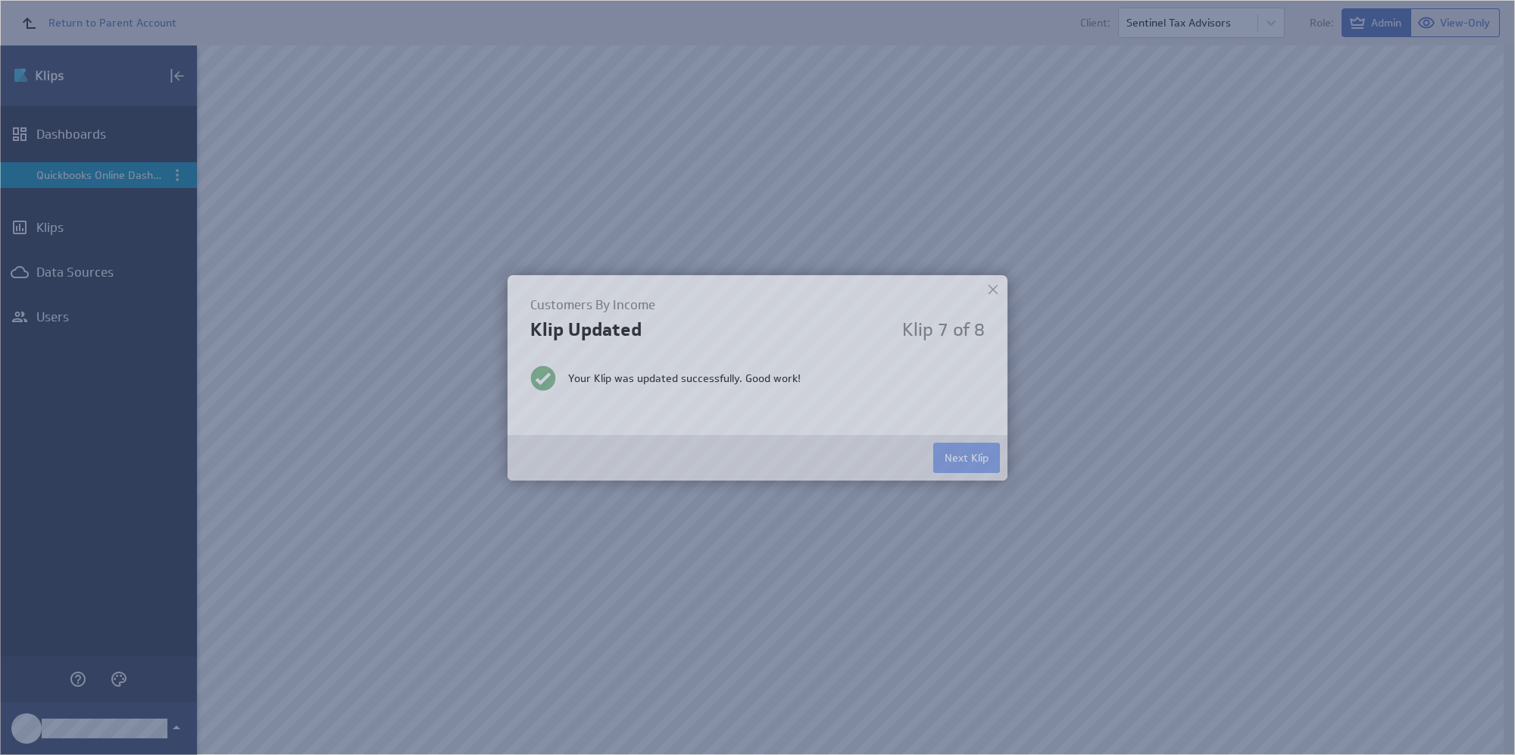
click at [959, 453] on button "Next Klip" at bounding box center [966, 457] width 67 height 30
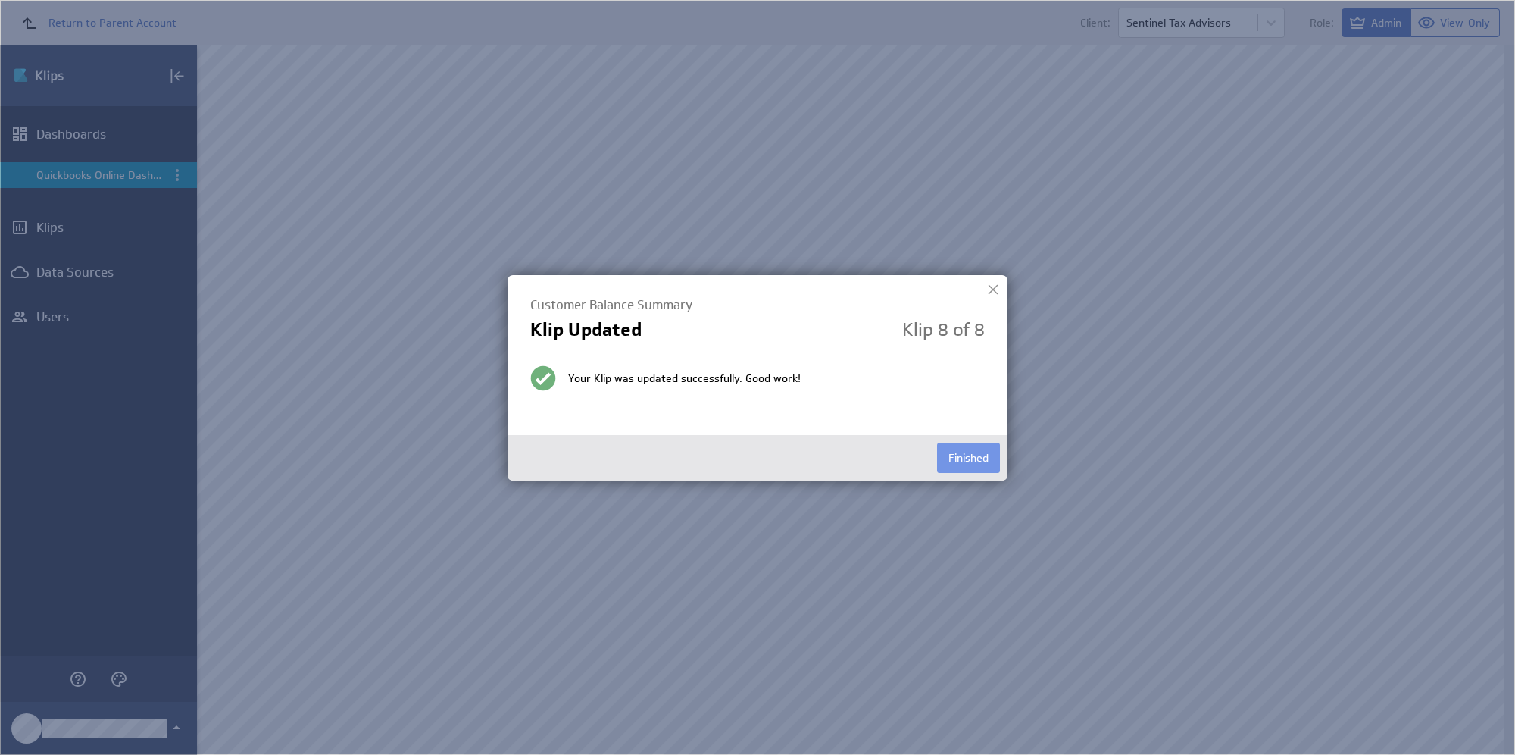
click at [959, 451] on button "Finished" at bounding box center [968, 457] width 63 height 30
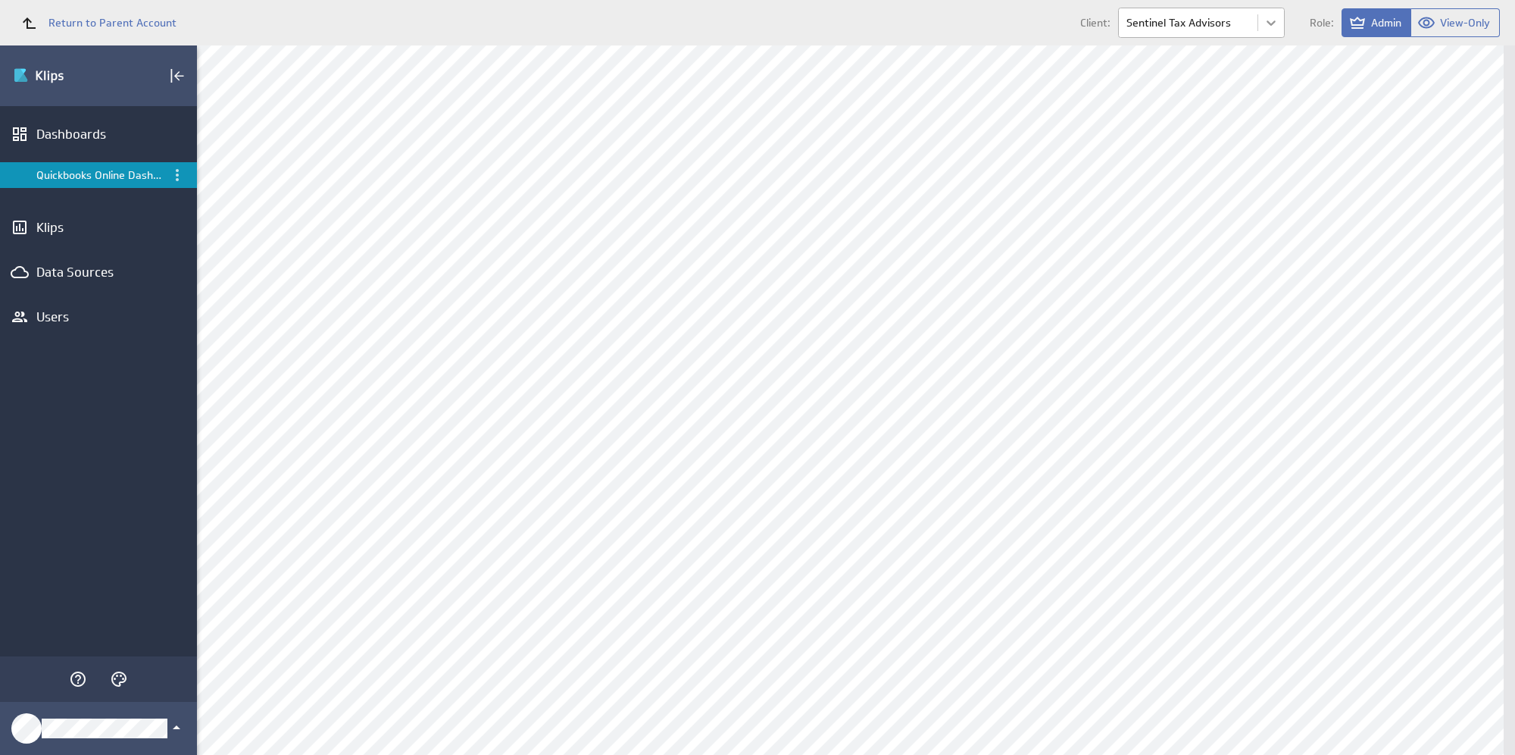
click at [1268, 27] on body "Return to Parent Account Client: Sentinel Tax Advisors Role: Admin View-Only (n…" at bounding box center [757, 377] width 1515 height 755
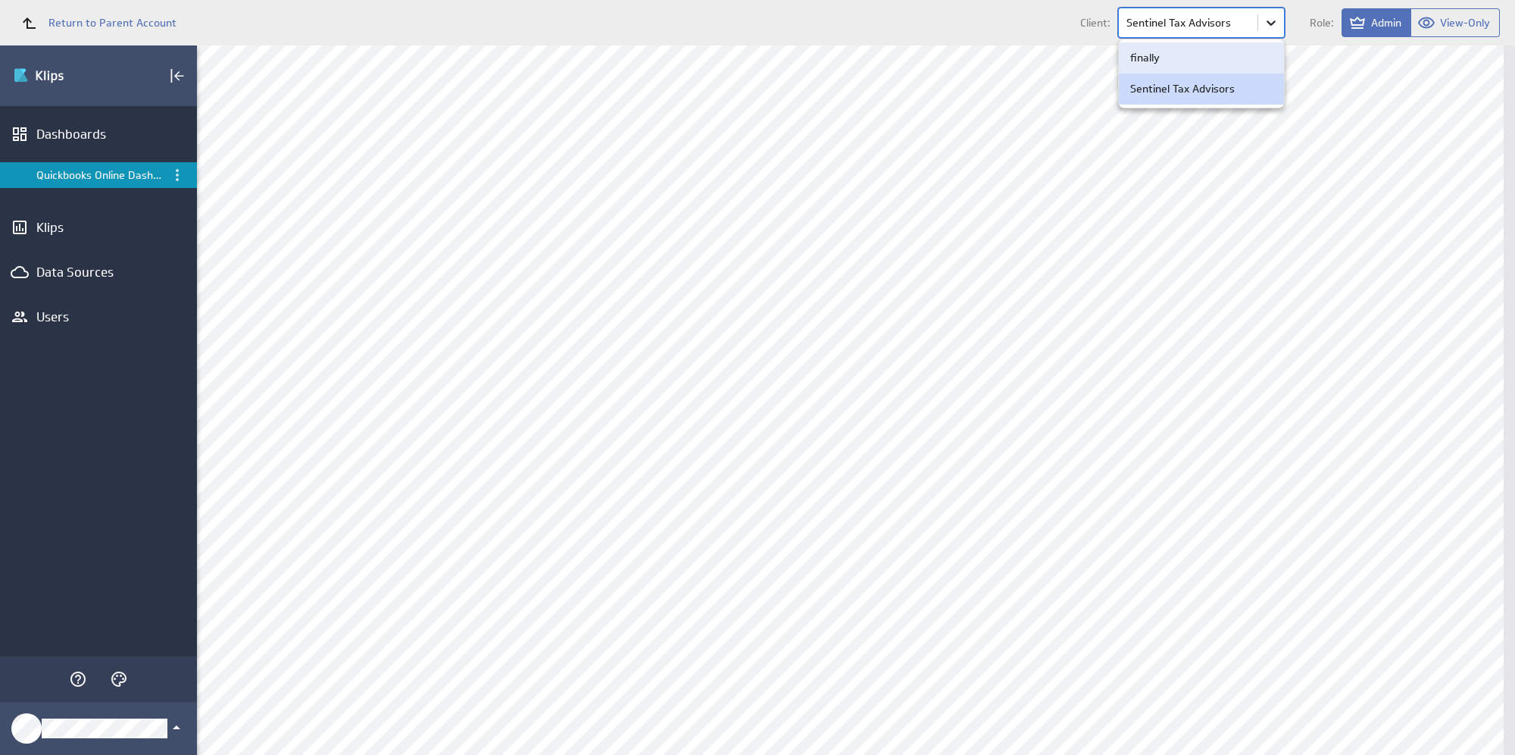
click at [1268, 27] on div at bounding box center [757, 377] width 1515 height 755
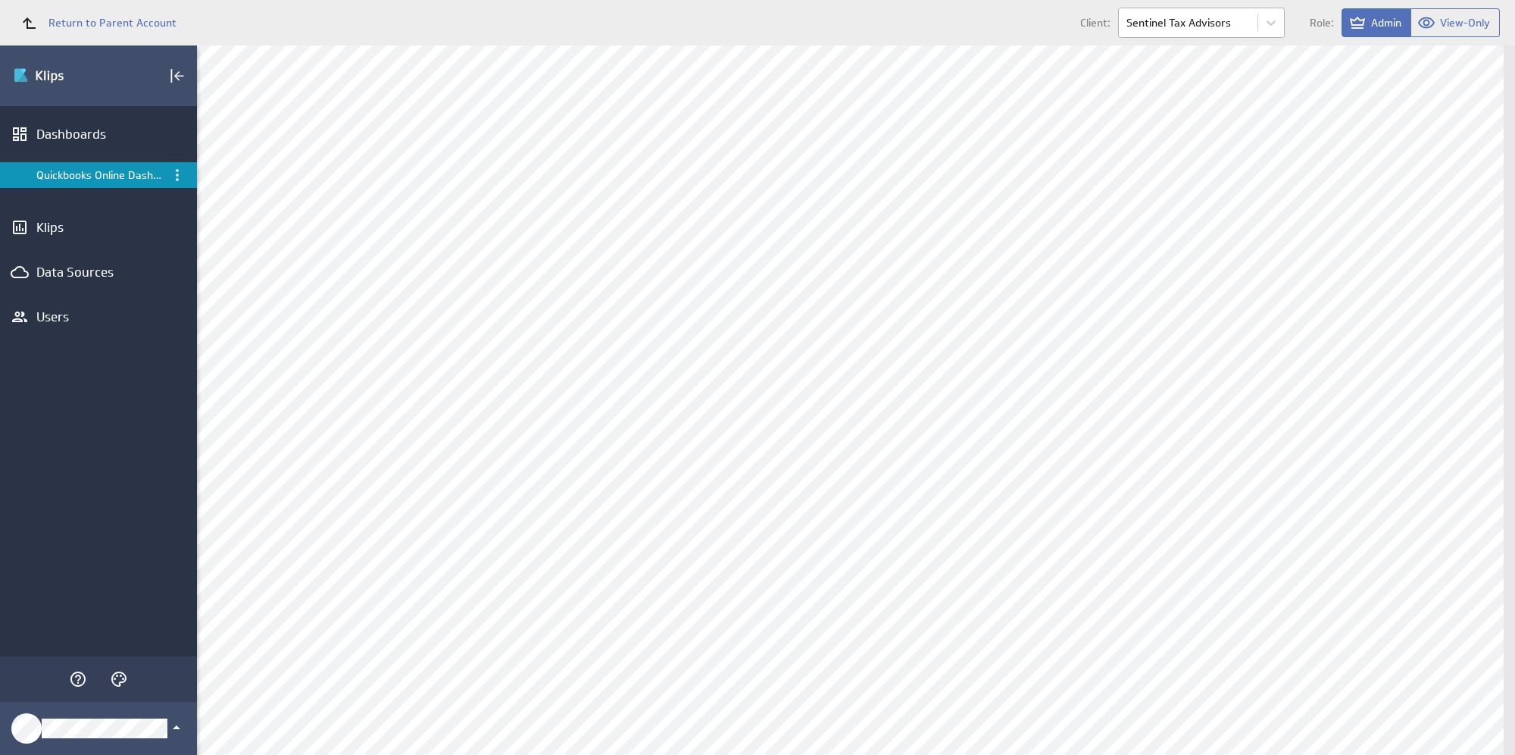
click at [1212, 27] on body "Return to Parent Account Client: Sentinel Tax Advisors Role: Admin View-Only (n…" at bounding box center [757, 377] width 1515 height 755
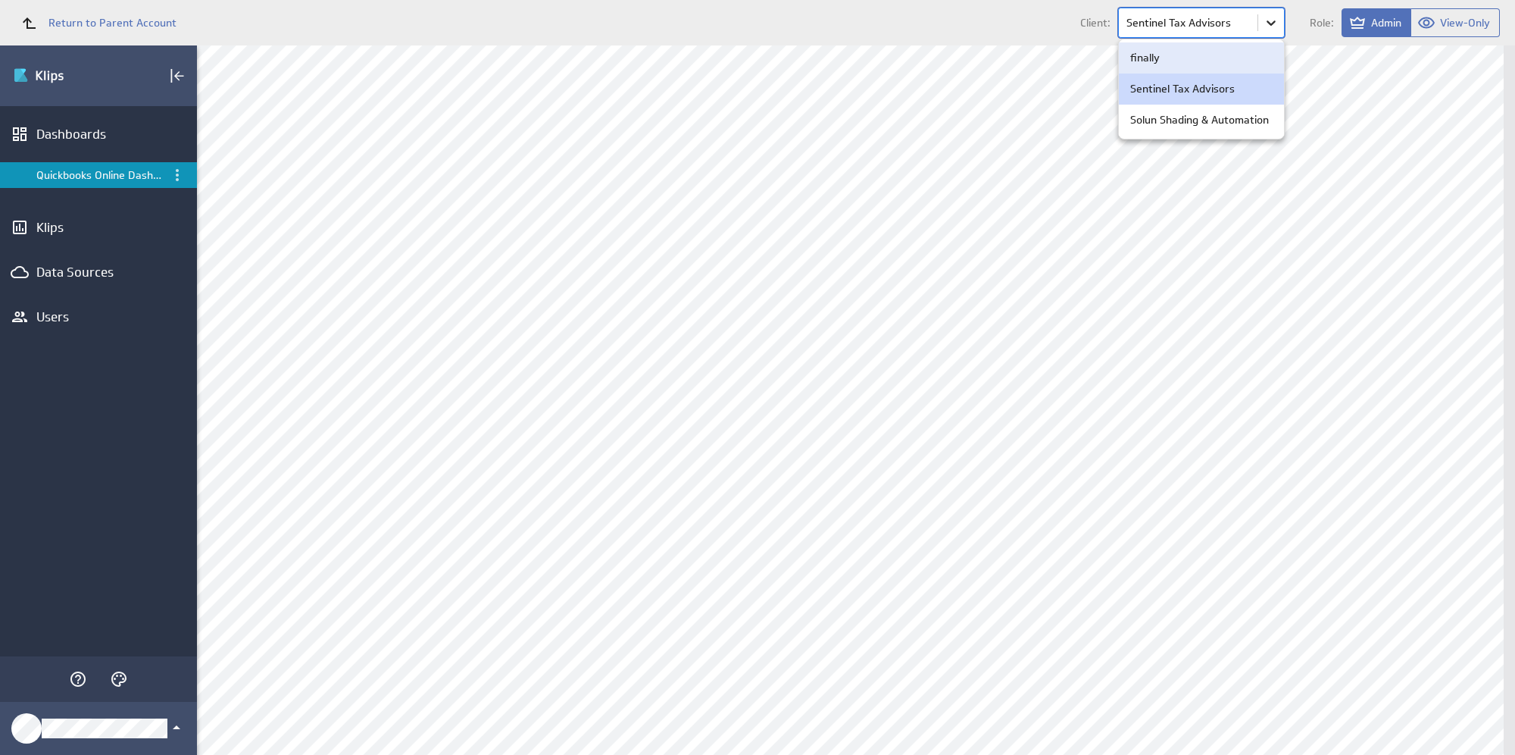
click at [1274, 23] on body "Return to Parent Account Client: option finally focused, 1 of 3. 3 results avai…" at bounding box center [757, 377] width 1515 height 755
click at [1193, 118] on p "Solun Shading & Automation" at bounding box center [1199, 120] width 139 height 16
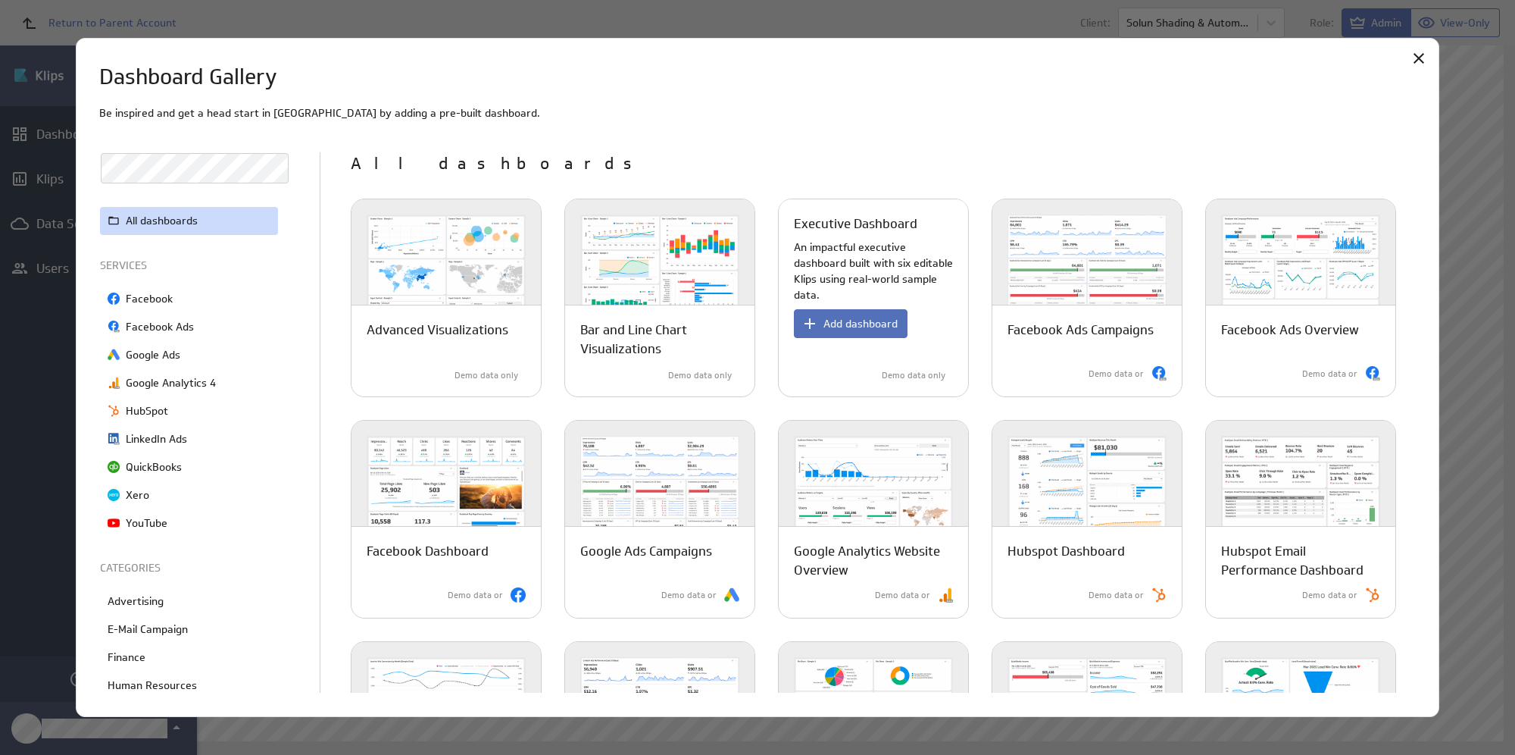
click at [857, 262] on p "An impactful executive dashboard built with six editable Klips using real-world…" at bounding box center [873, 271] width 159 height 64
click at [858, 320] on span "Add dashboard" at bounding box center [861, 324] width 74 height 14
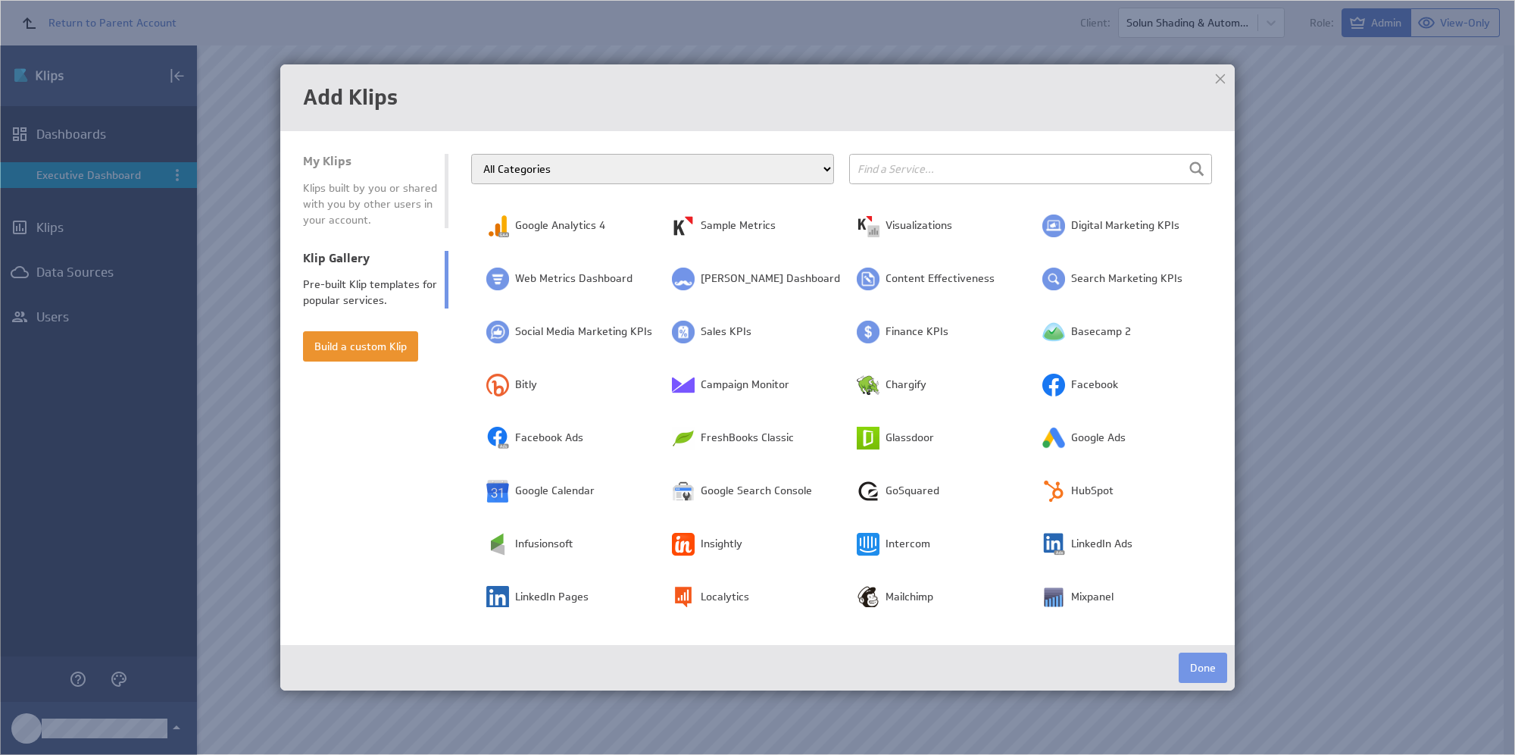
click at [1224, 74] on div at bounding box center [1220, 78] width 23 height 23
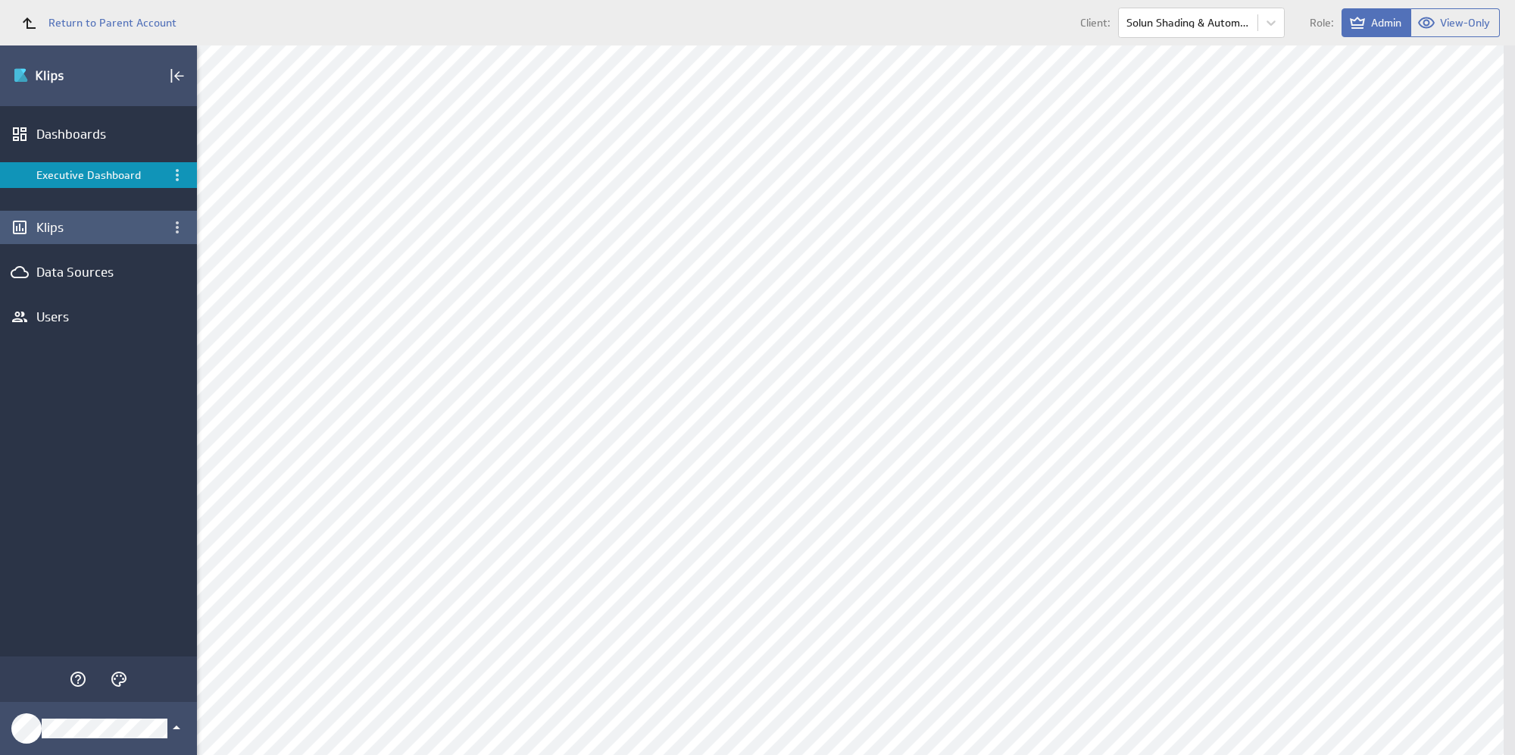
click at [52, 227] on div "Klips" at bounding box center [98, 227] width 124 height 17
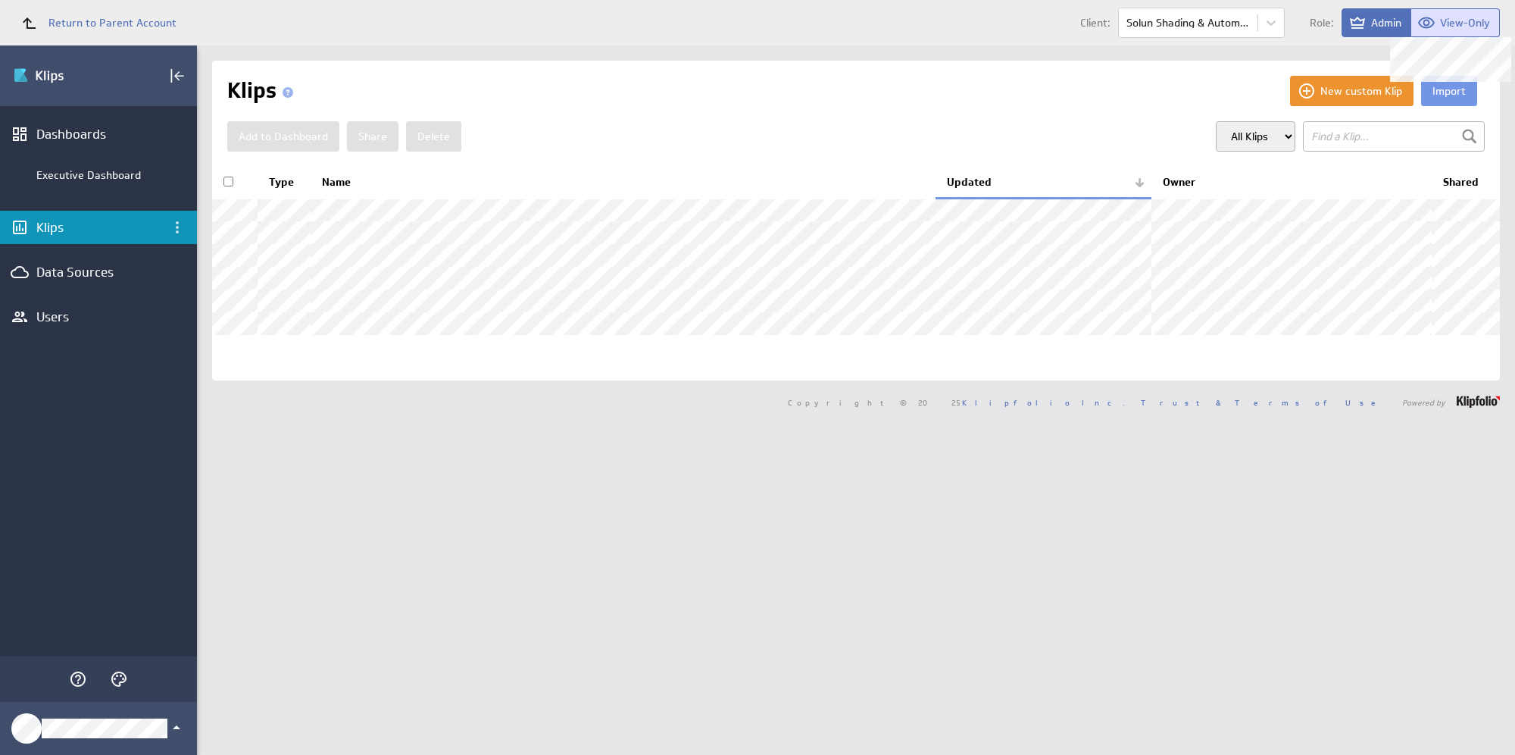
click at [1437, 20] on span at bounding box center [1429, 23] width 23 height 18
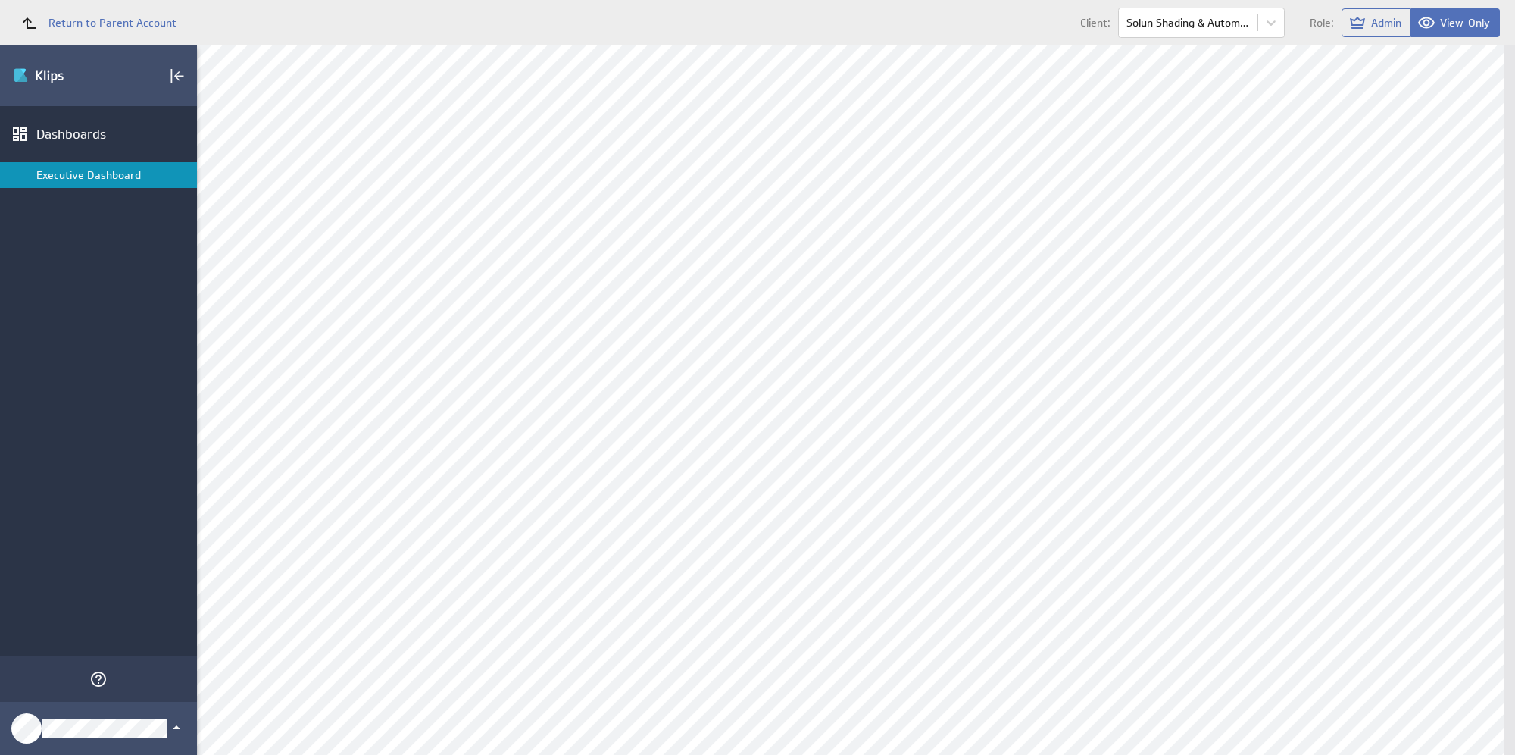
click at [47, 77] on img "Go to Dashboards" at bounding box center [66, 76] width 106 height 24
click at [145, 26] on span "Return to Parent Account" at bounding box center [112, 22] width 128 height 11
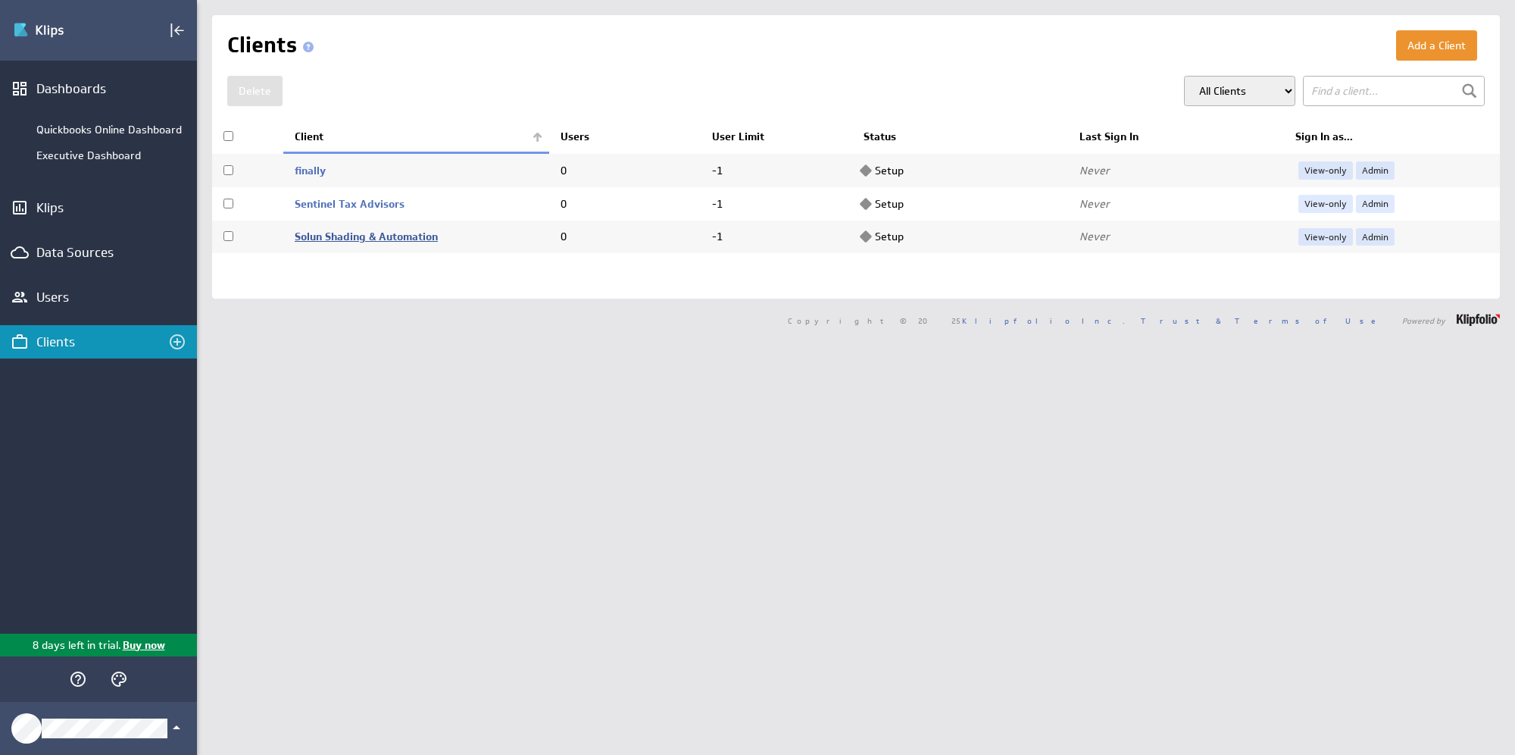
click at [348, 234] on link "Solun Shading & Automation" at bounding box center [366, 237] width 143 height 14
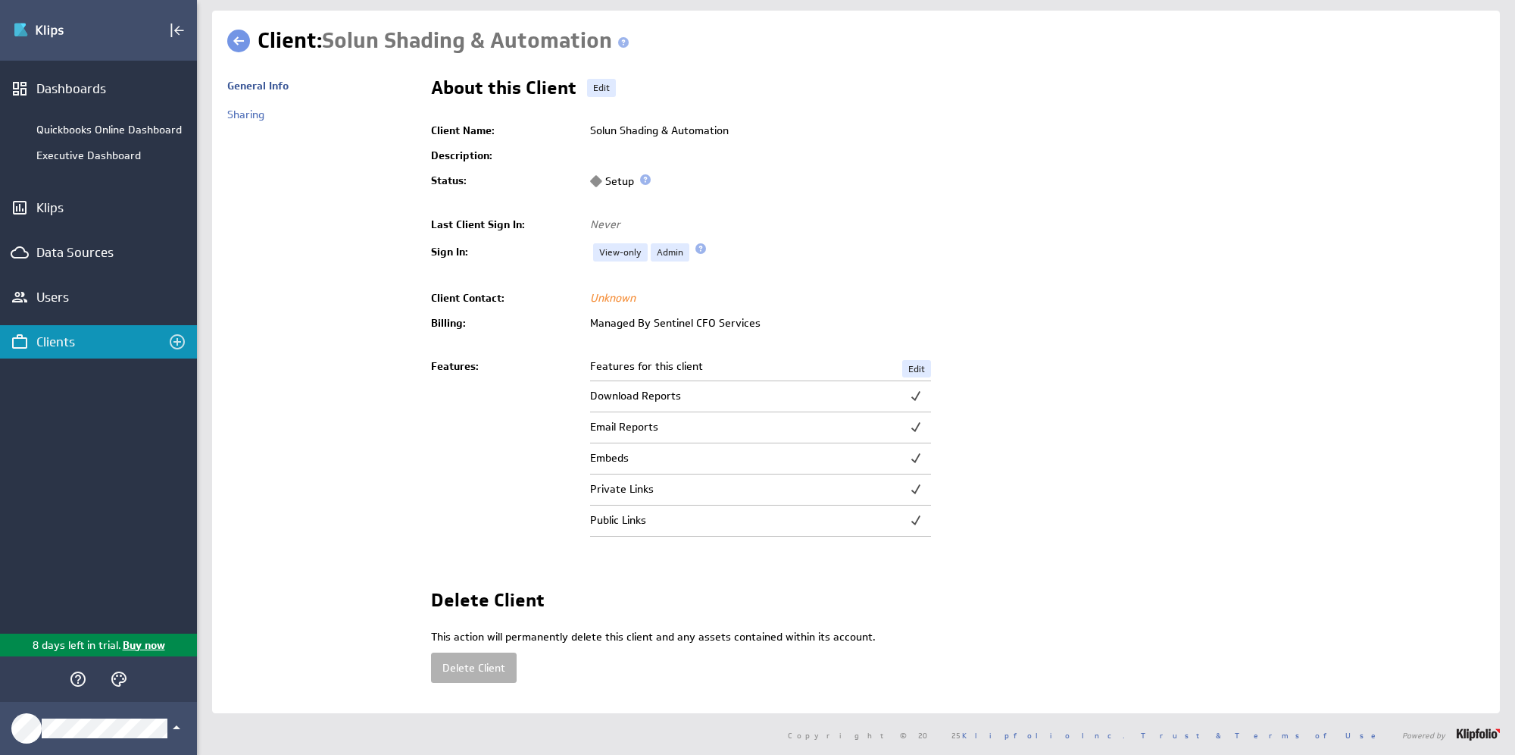
scroll to position [5, 0]
click at [35, 295] on div "Users" at bounding box center [98, 296] width 197 height 33
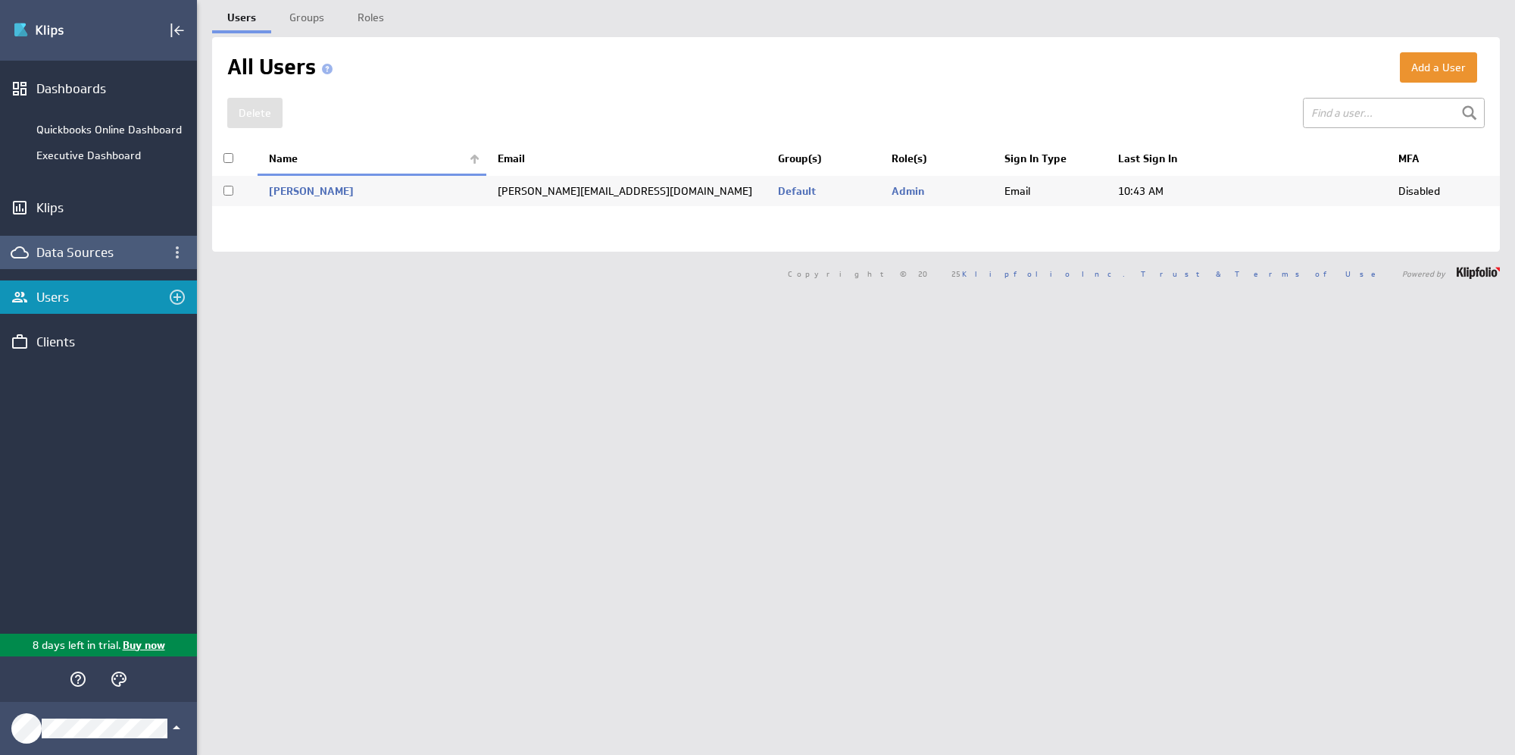
click at [58, 250] on div "Data Sources" at bounding box center [98, 252] width 124 height 17
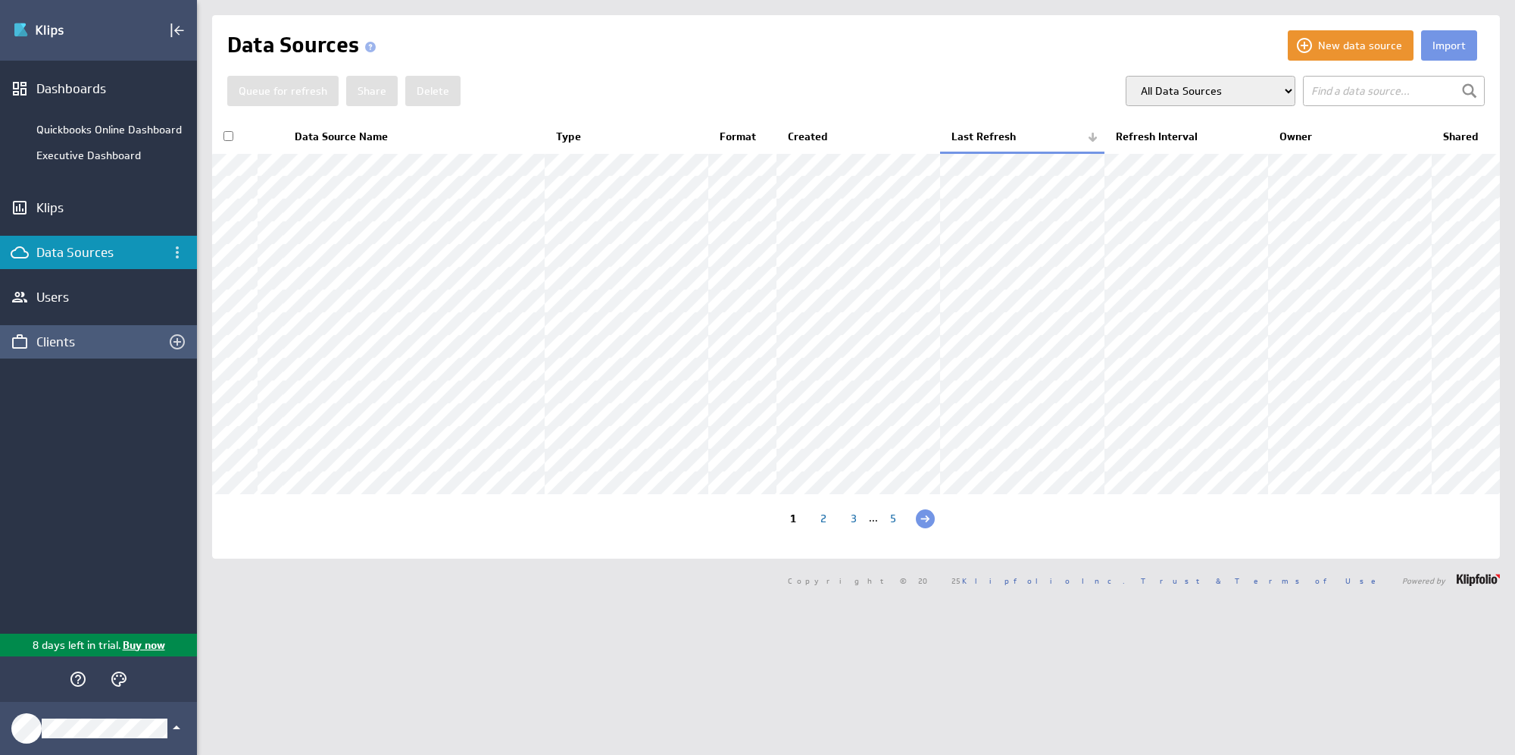
click at [52, 348] on div "Clients" at bounding box center [98, 341] width 124 height 17
click at [36, 348] on div "Clients" at bounding box center [98, 341] width 197 height 33
click at [39, 335] on div "Clients" at bounding box center [98, 341] width 124 height 17
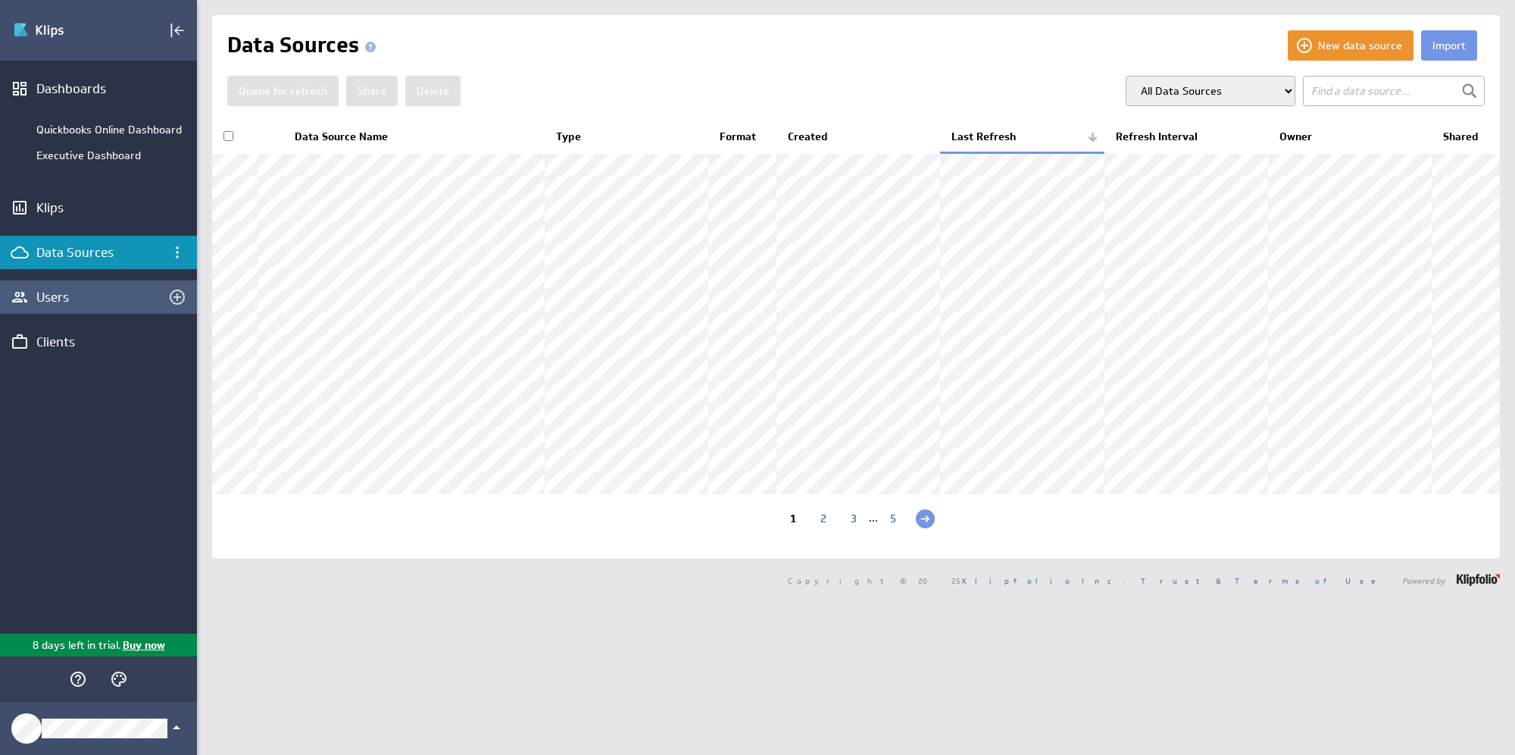
click at [52, 289] on div "Users" at bounding box center [98, 297] width 124 height 17
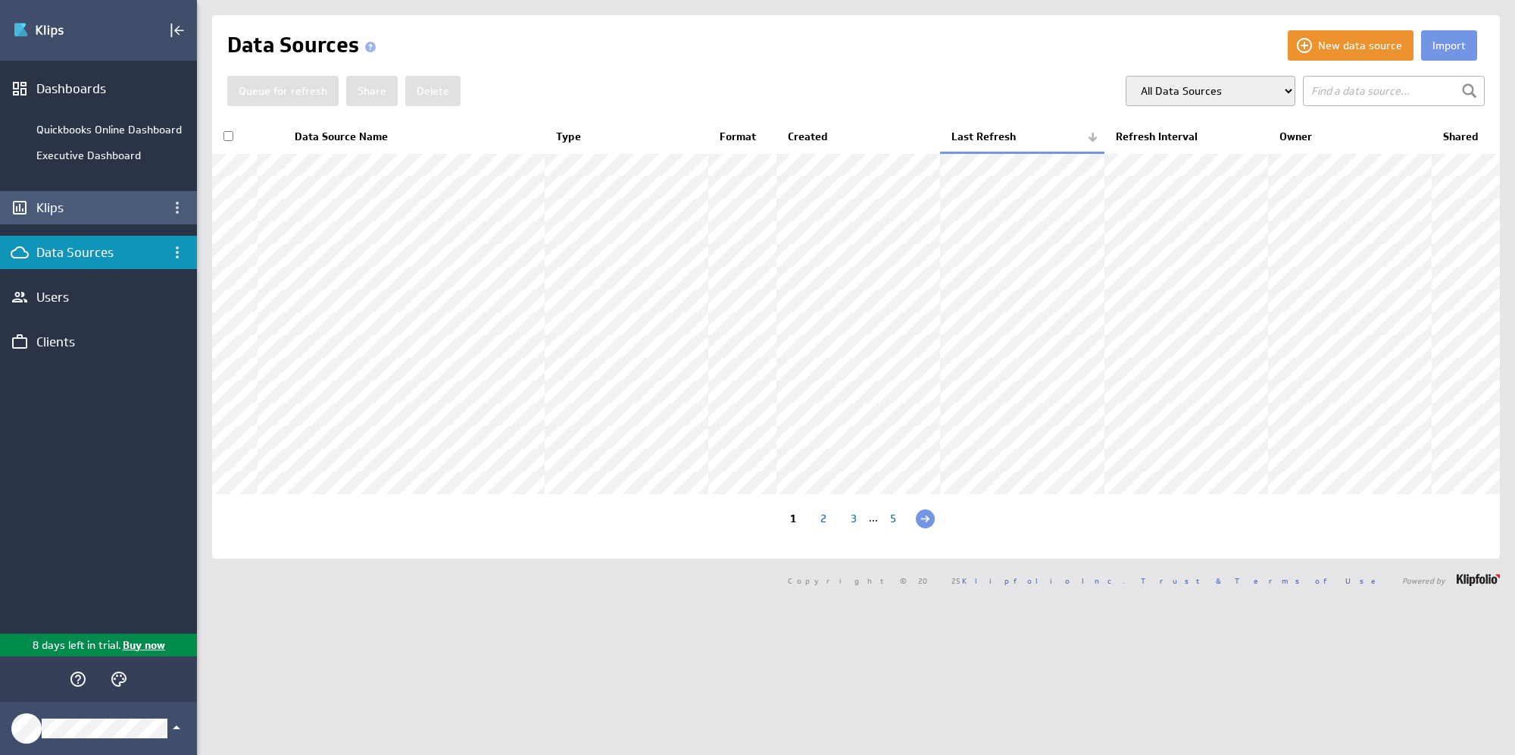
click at [41, 211] on div "Klips" at bounding box center [98, 207] width 124 height 17
click at [73, 152] on div "Executive Dashboard" at bounding box center [112, 156] width 153 height 14
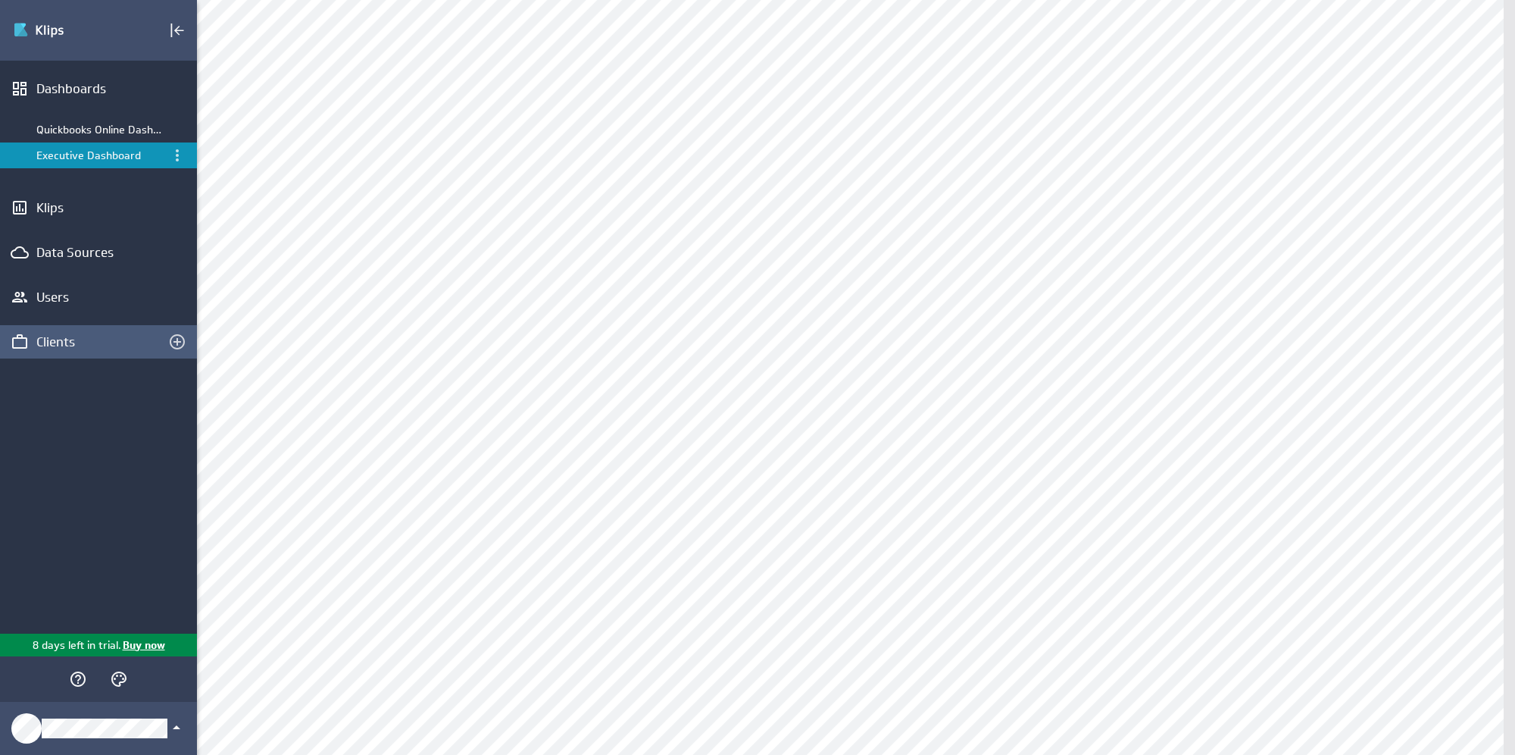
click at [53, 342] on div "Clients" at bounding box center [98, 341] width 124 height 17
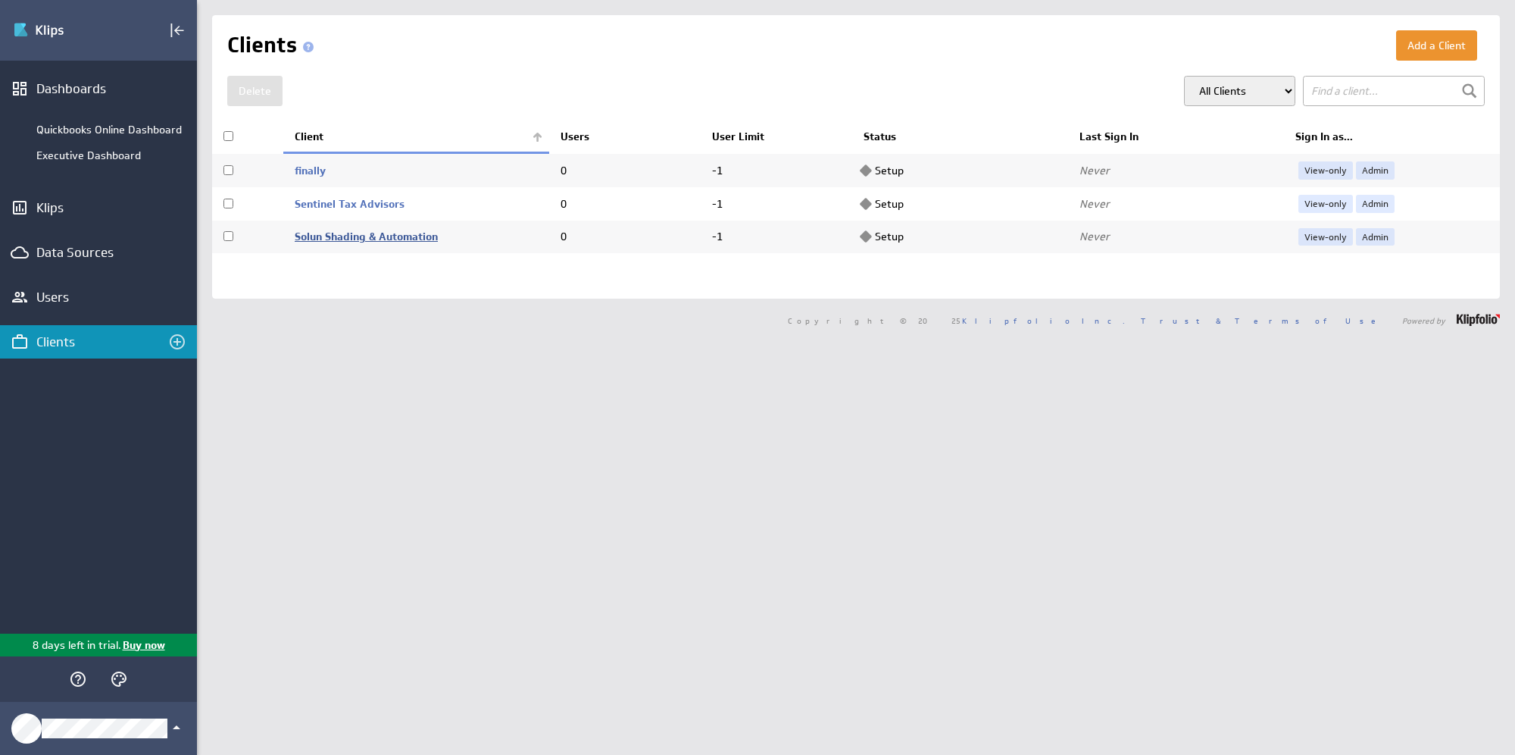
click at [349, 234] on link "Solun Shading & Automation" at bounding box center [366, 237] width 143 height 14
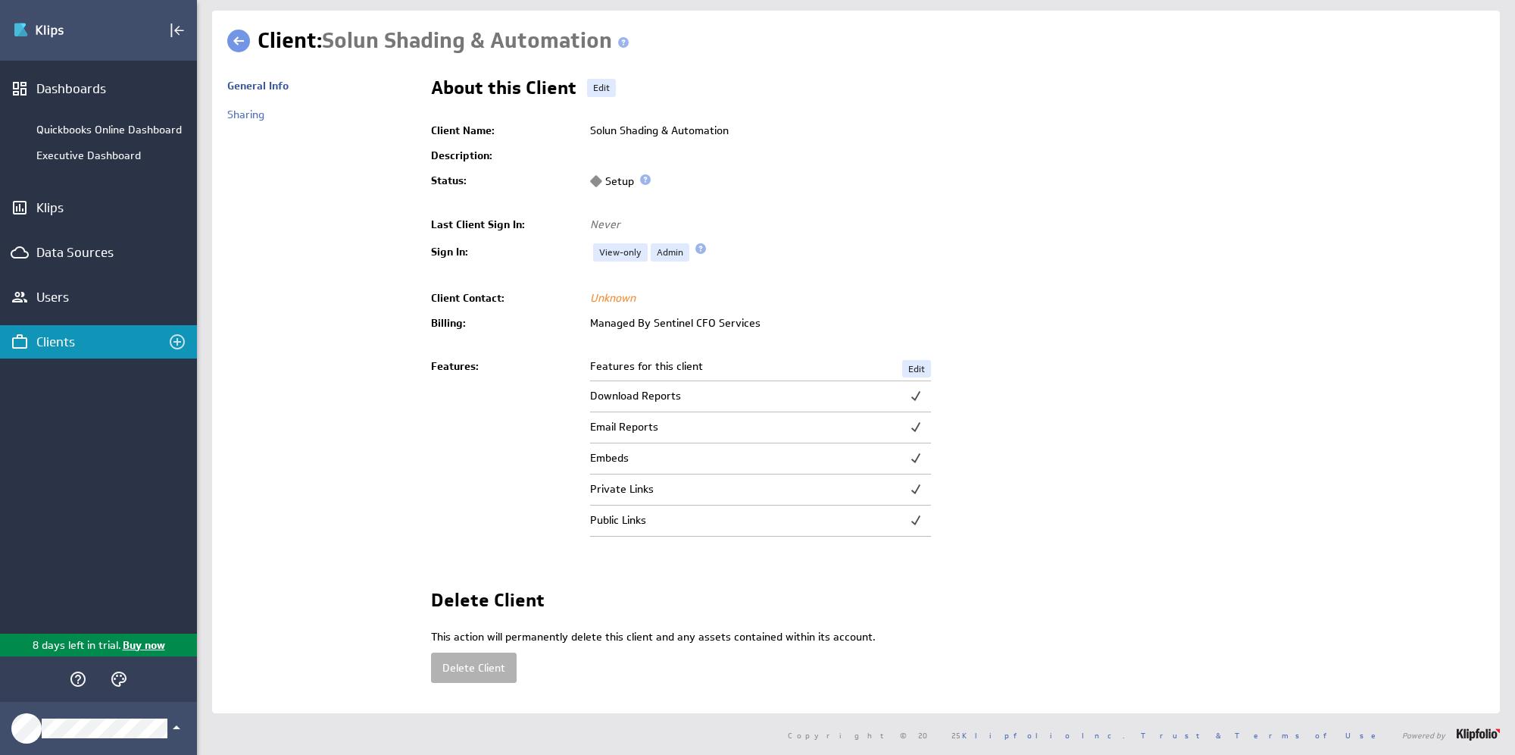
scroll to position [5, 0]
click at [246, 116] on link "Sharing" at bounding box center [245, 114] width 37 height 14
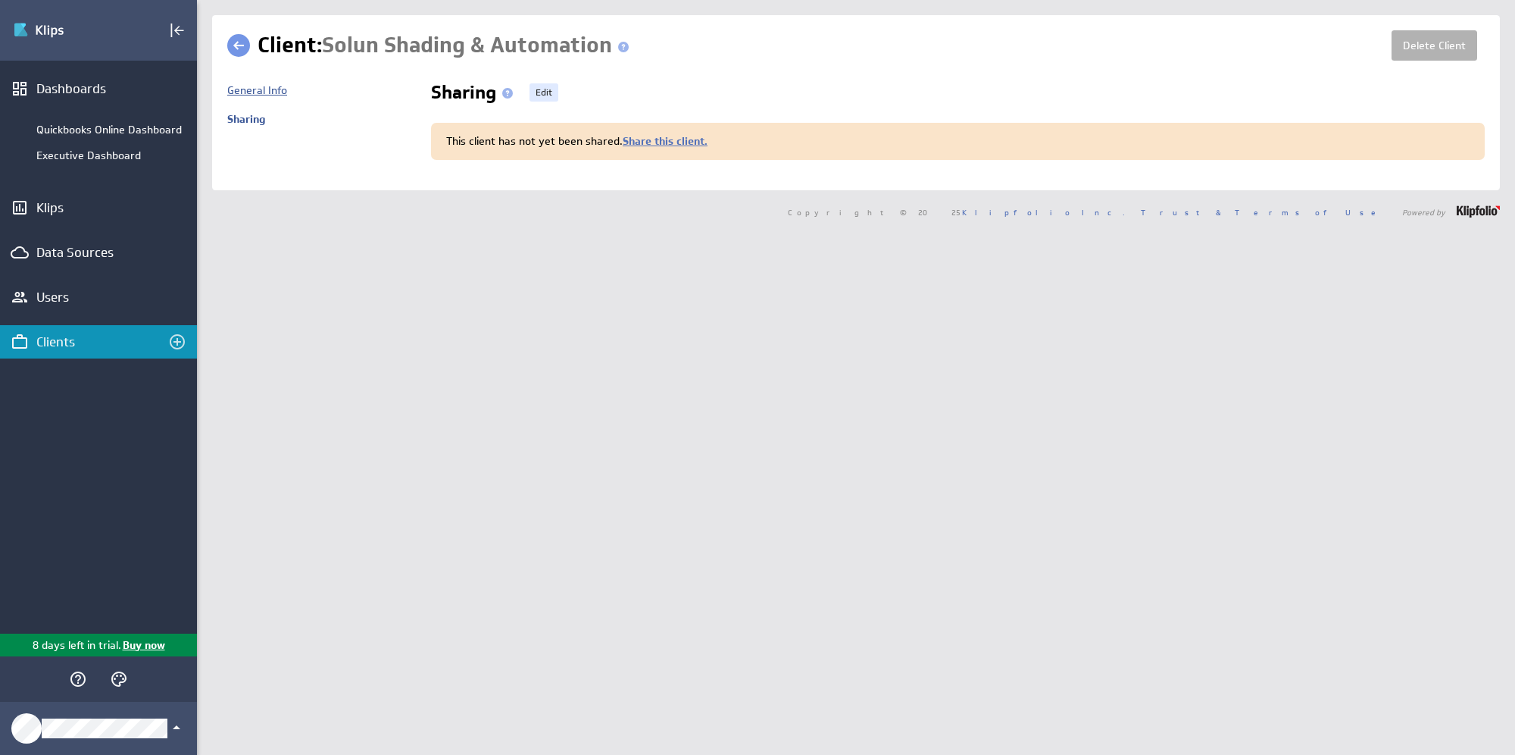
click at [249, 91] on link "General Info" at bounding box center [257, 90] width 60 height 14
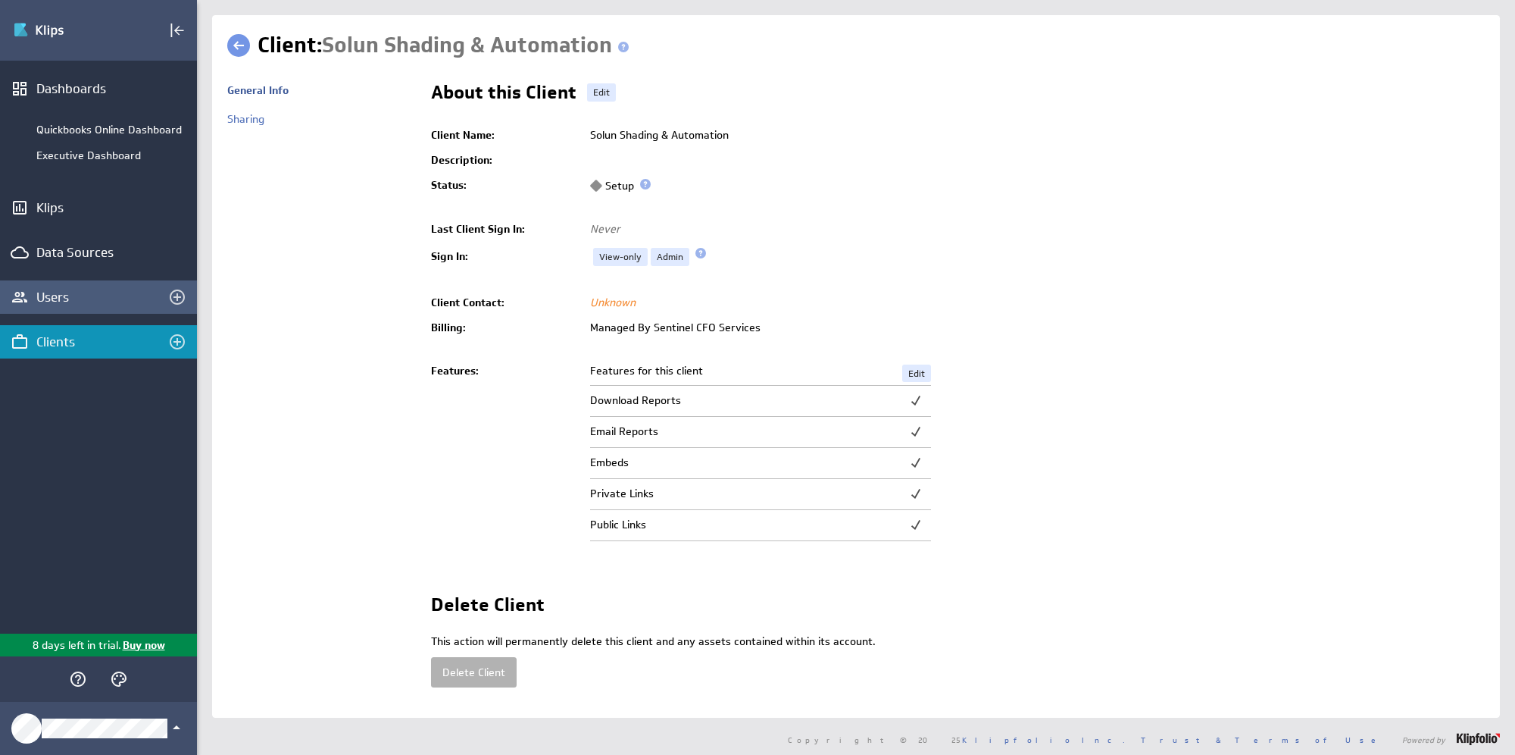
click at [61, 295] on div "Users" at bounding box center [98, 297] width 124 height 17
